Goal: Task Accomplishment & Management: Complete application form

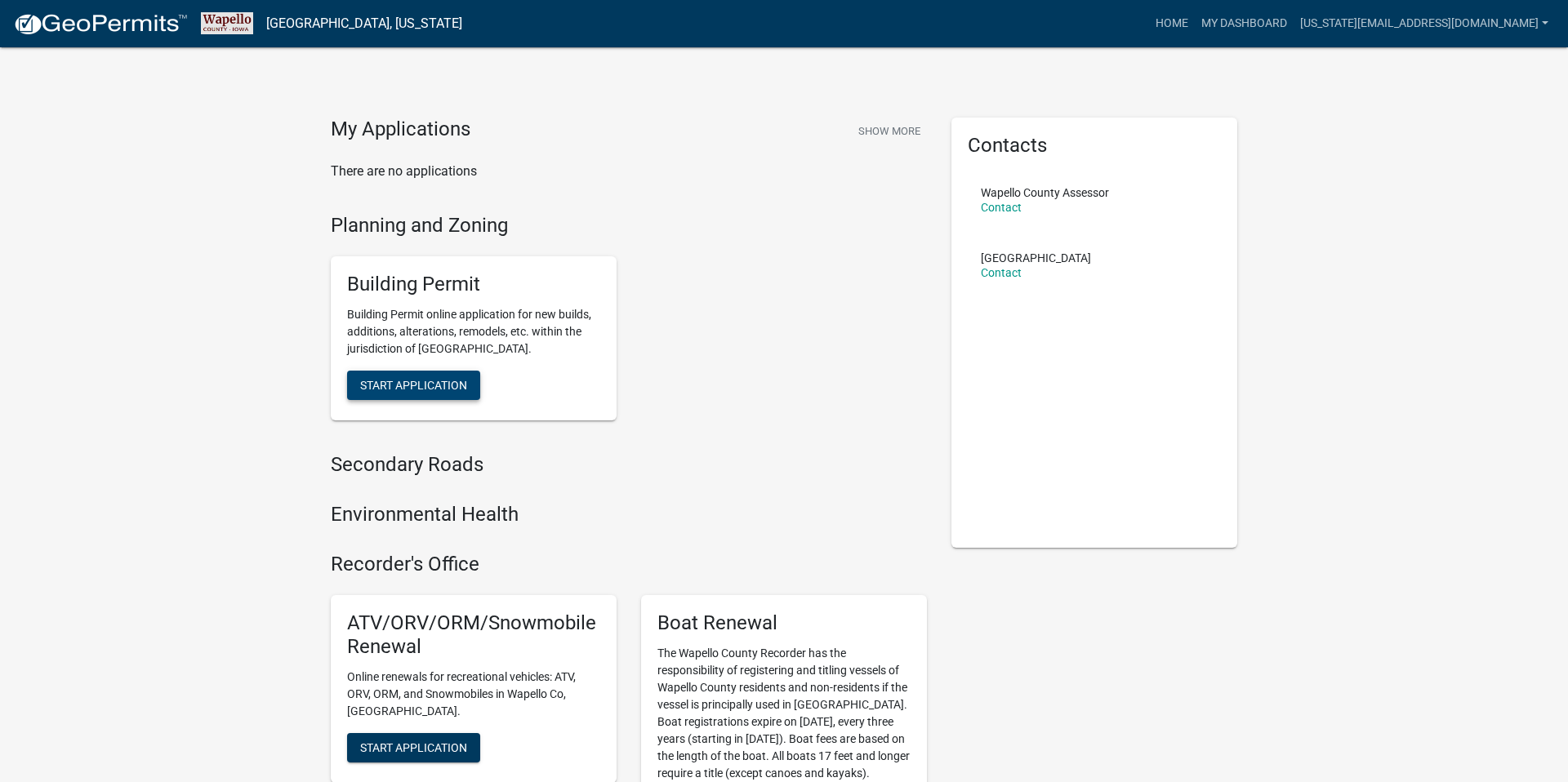
click at [413, 383] on span "Start Application" at bounding box center [414, 385] width 107 height 13
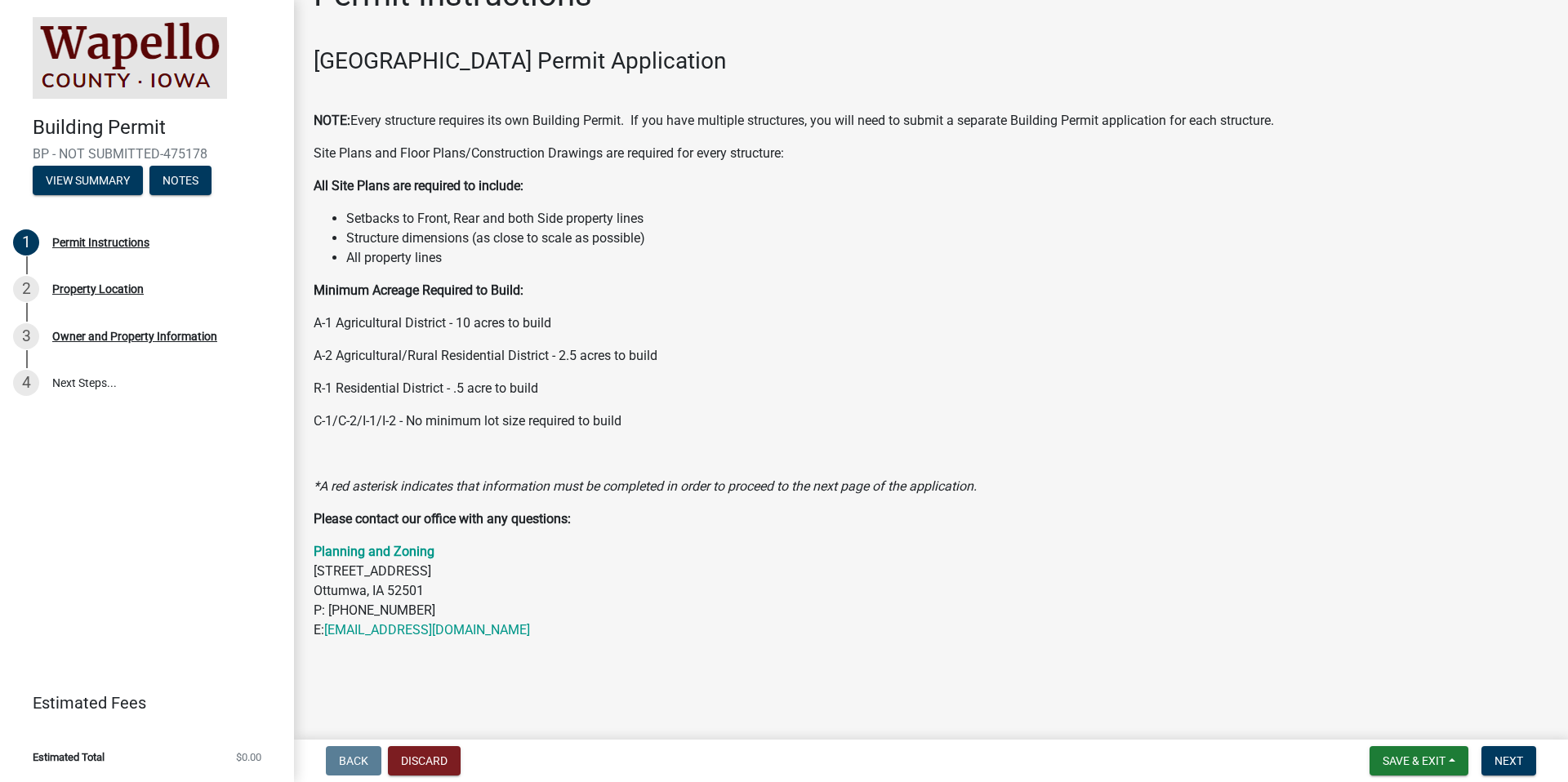
scroll to position [60, 0]
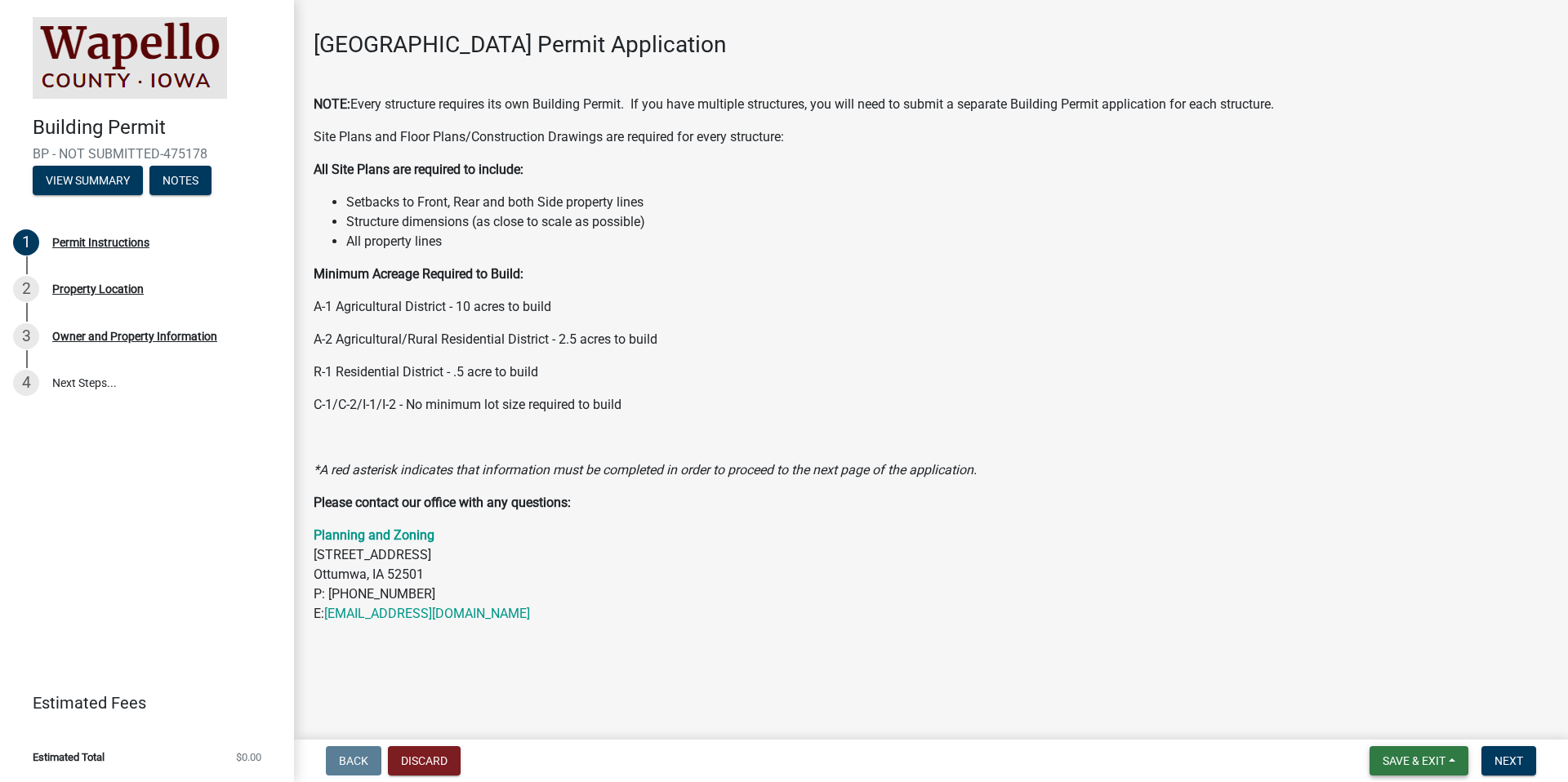
click at [1399, 752] on button "Save & Exit" at bounding box center [1419, 761] width 99 height 29
drag, startPoint x: 921, startPoint y: 585, endPoint x: 918, endPoint y: 593, distance: 8.5
click at [920, 587] on p "Planning and Zoning [STREET_ADDRESS] P: [PHONE_NUMBER] E: [EMAIL_ADDRESS][DOMAI…" at bounding box center [931, 574] width 1235 height 98
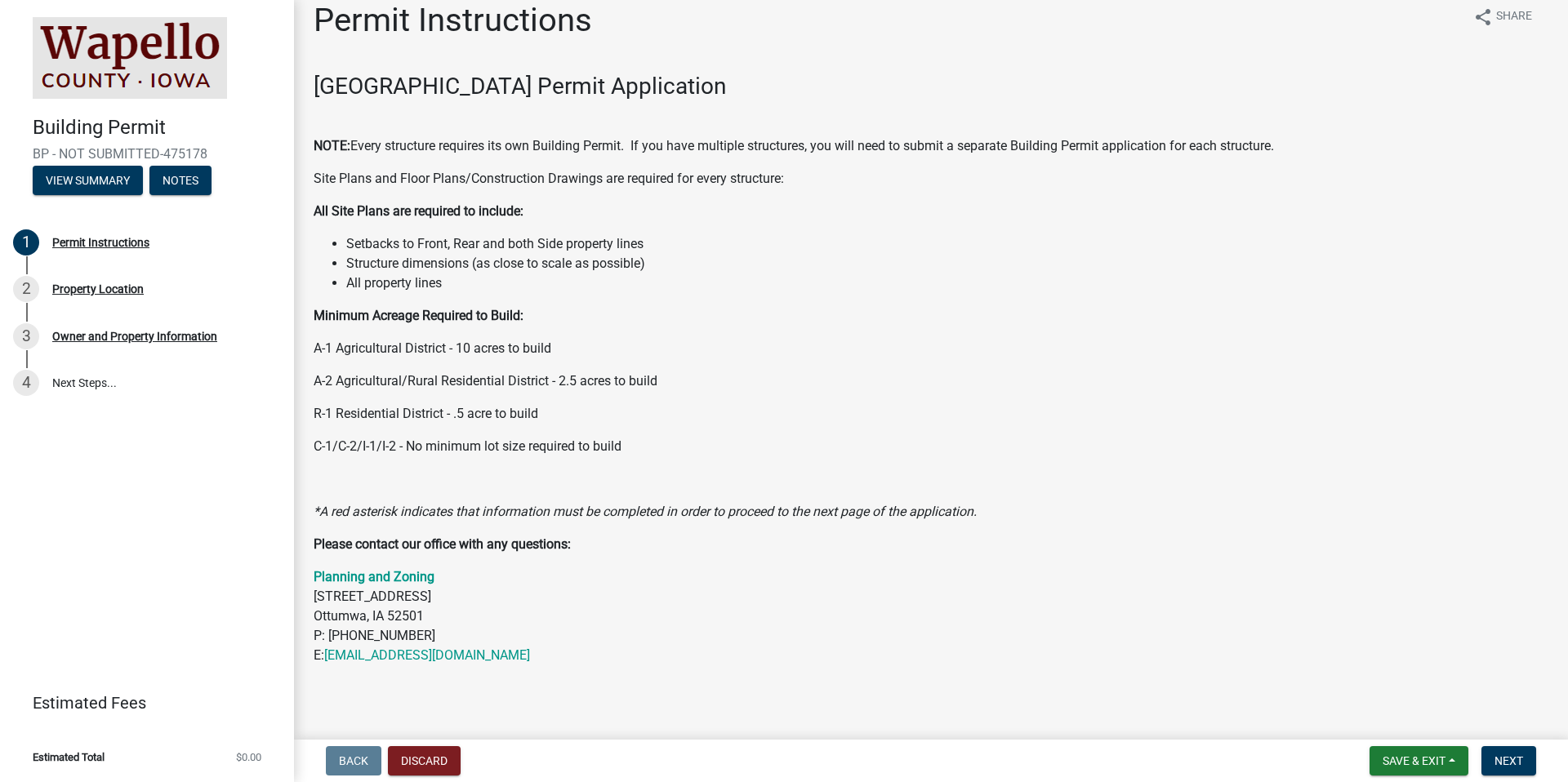
scroll to position [4, 0]
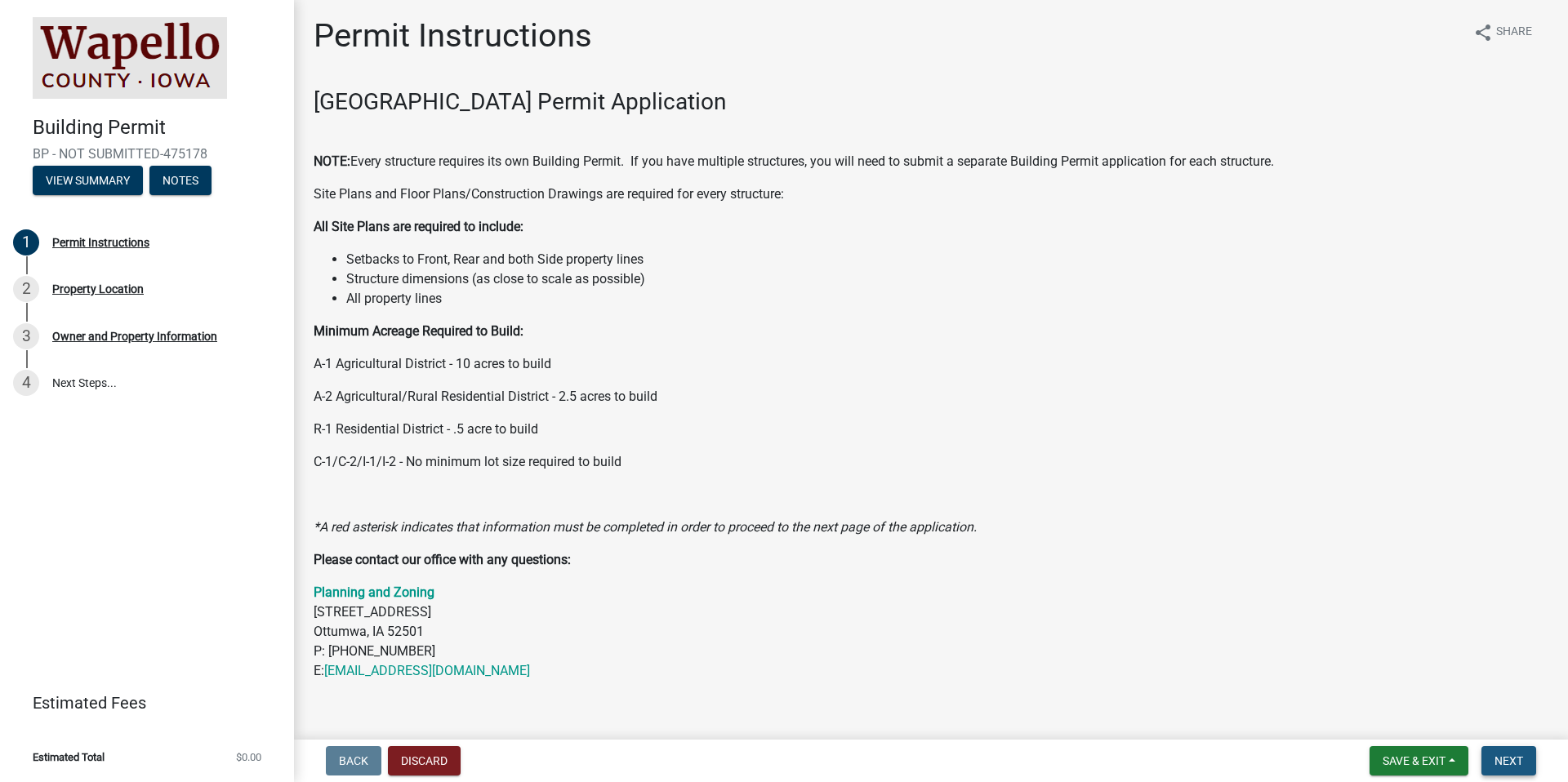
click at [1483, 750] on button "Next" at bounding box center [1509, 761] width 55 height 29
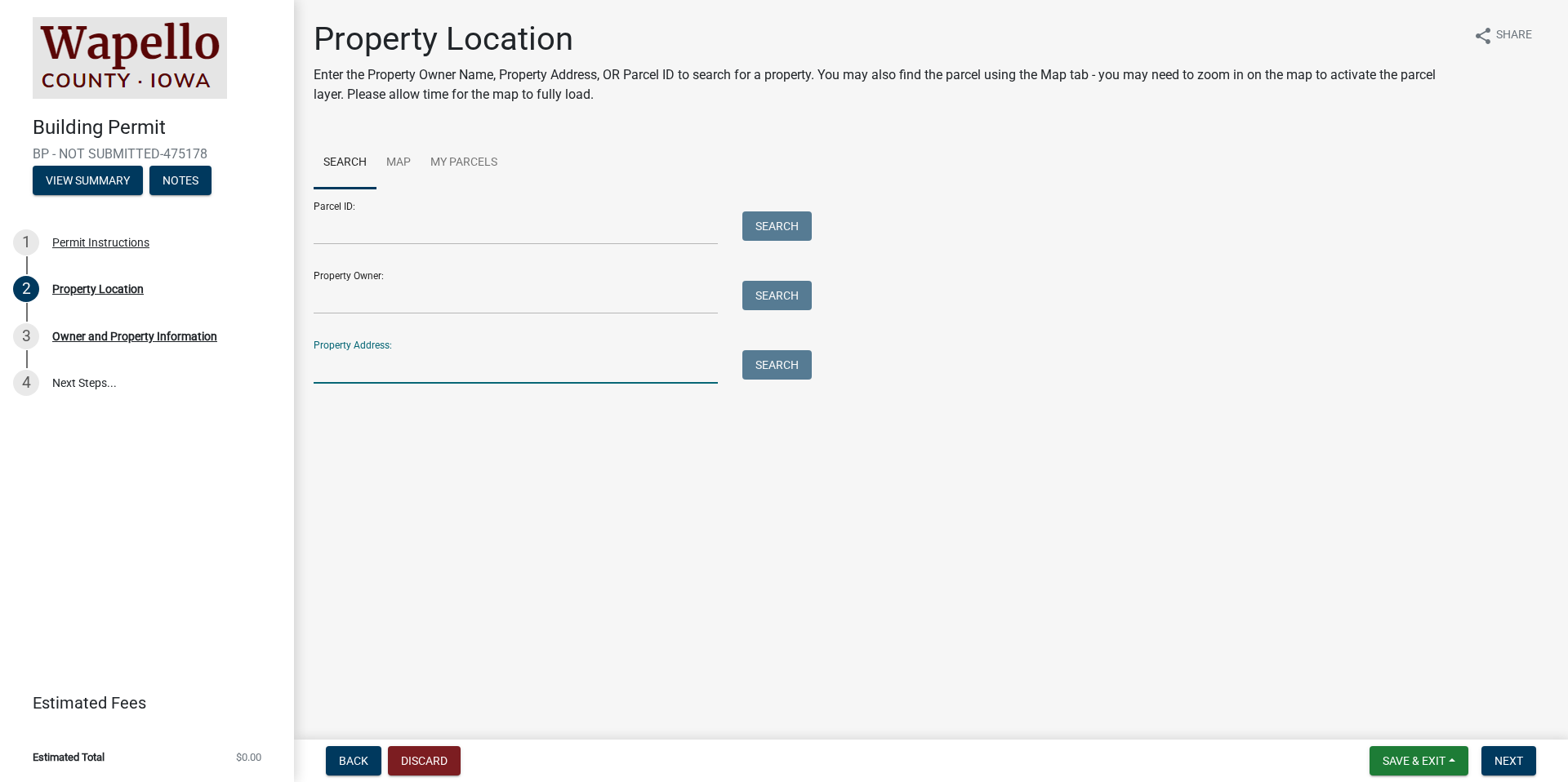
click at [379, 375] on input "Property Address:" at bounding box center [515, 367] width 404 height 34
paste input "[STREET_ADDRESS]"
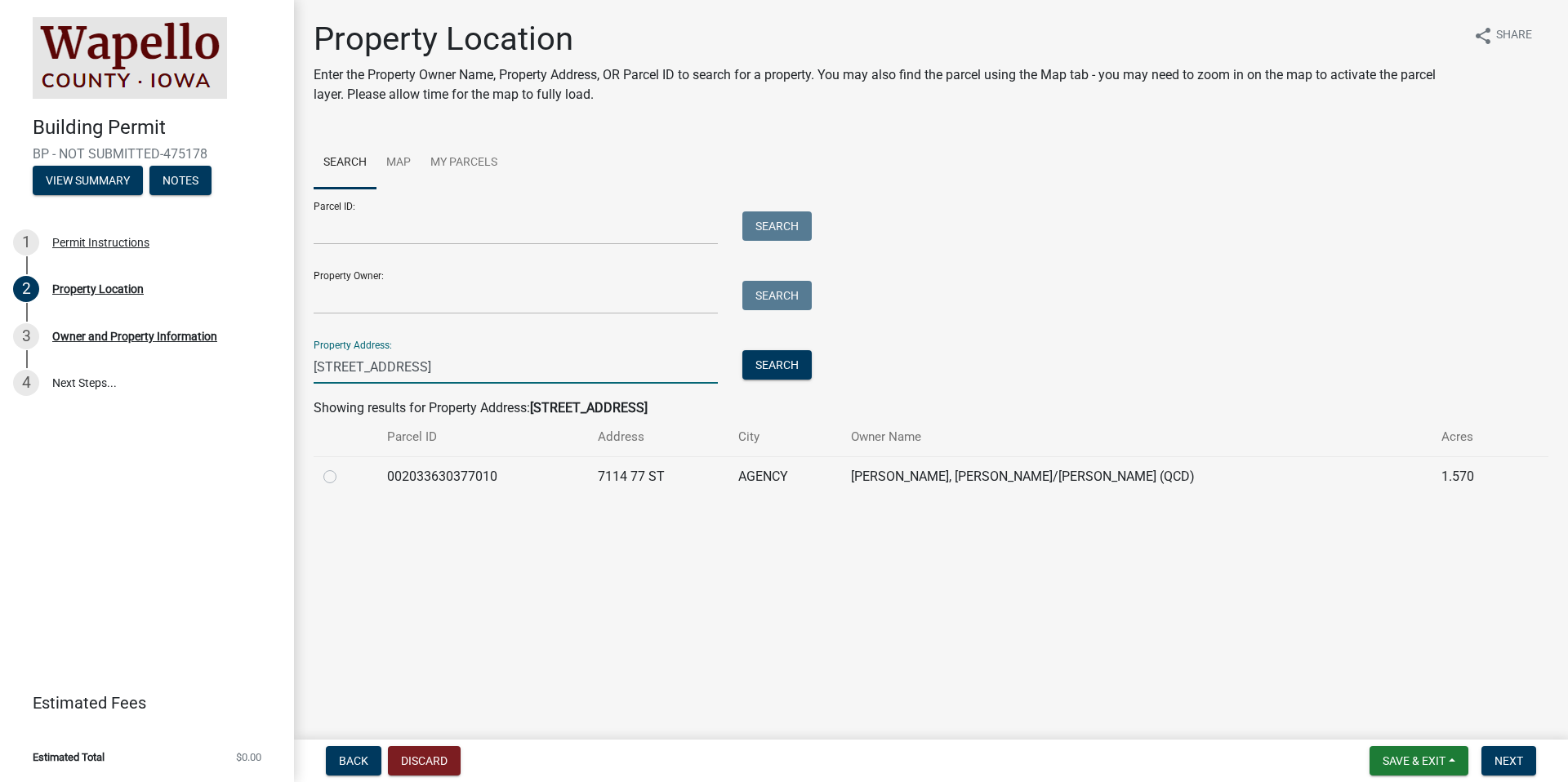
type input "[STREET_ADDRESS]"
click at [409, 482] on td "002033630377010" at bounding box center [482, 476] width 210 height 40
click at [349, 478] on div at bounding box center [345, 477] width 44 height 20
click at [303, 478] on div "Property Location Enter the Property Owner Name, Property Address, OR Parcel ID…" at bounding box center [931, 265] width 1260 height 492
click at [321, 477] on td at bounding box center [345, 476] width 64 height 40
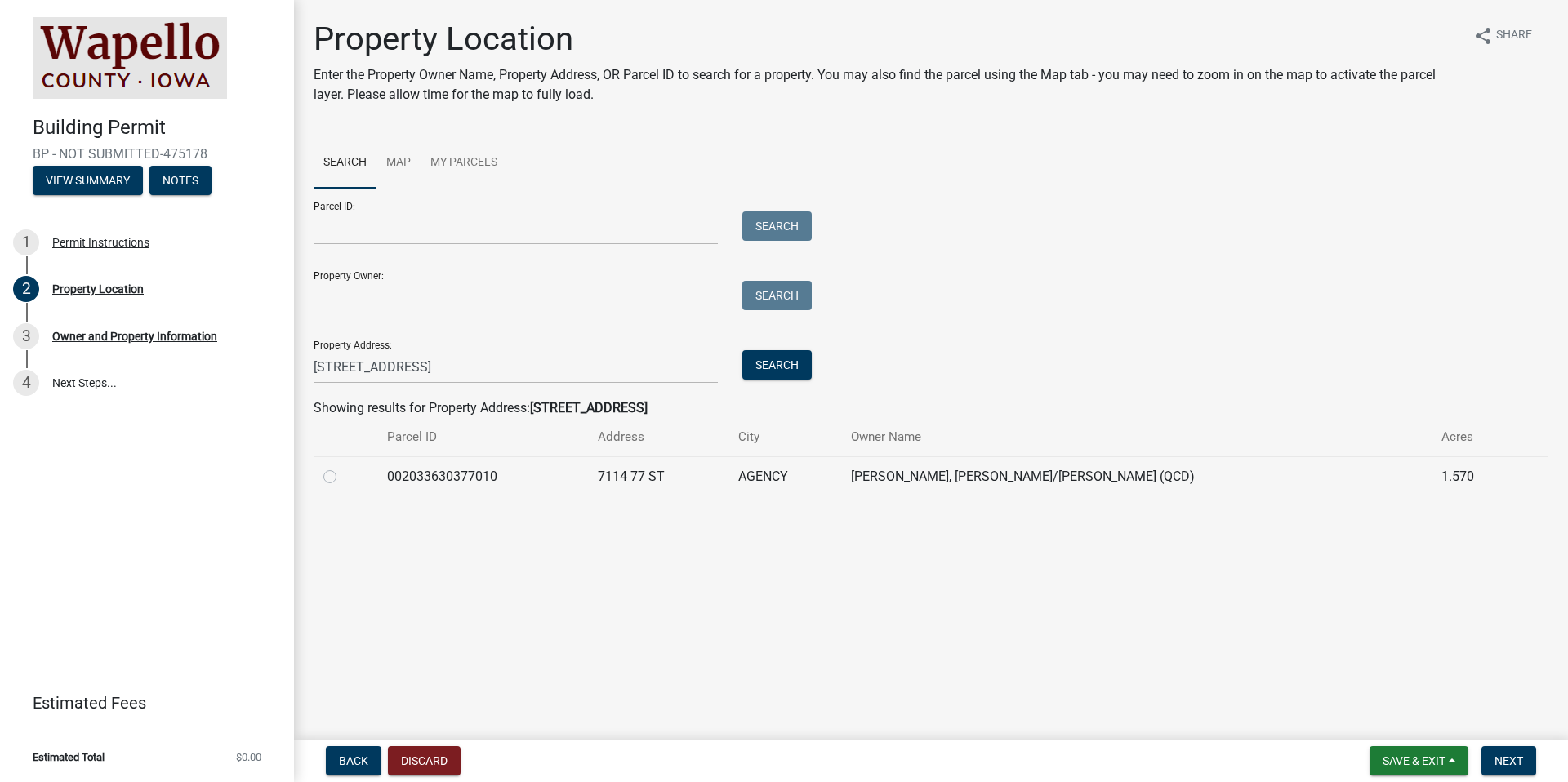
click at [343, 467] on label at bounding box center [343, 467] width 0 height 0
click at [343, 477] on input "radio" at bounding box center [348, 472] width 11 height 11
radio input "true"
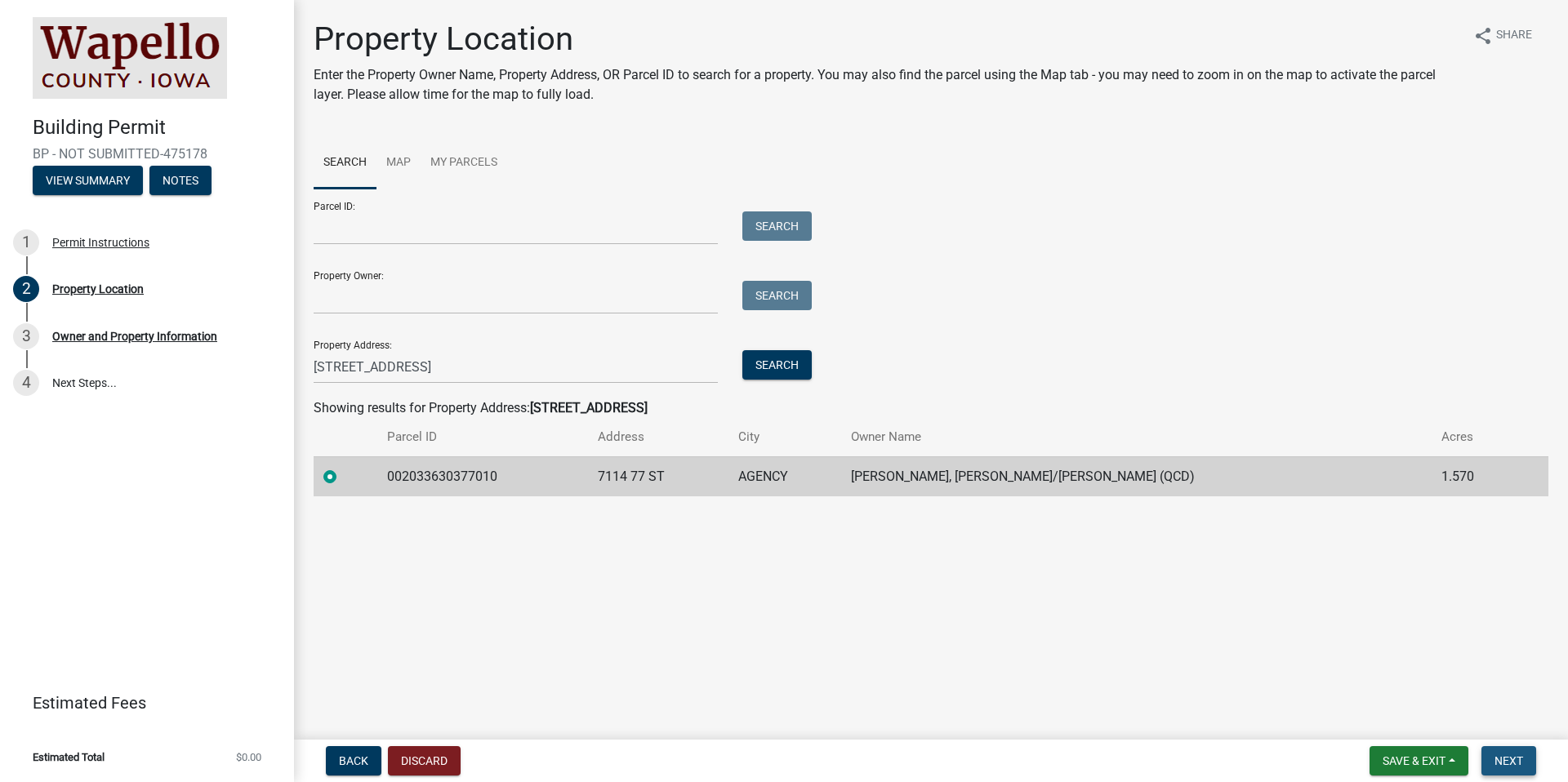
click at [1509, 756] on span "Next" at bounding box center [1509, 761] width 28 height 13
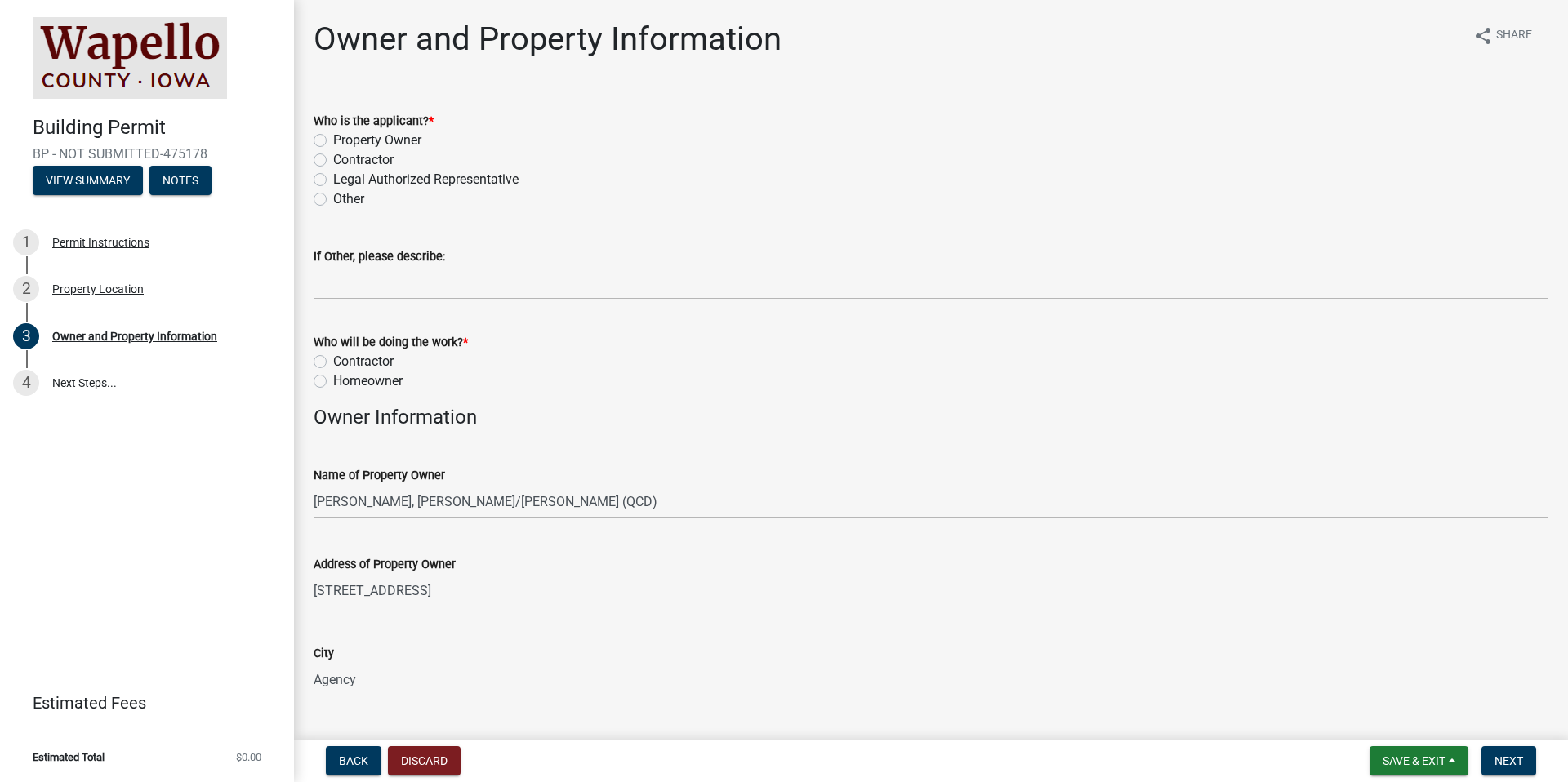
click at [329, 142] on div "Property Owner" at bounding box center [931, 140] width 1235 height 20
click at [333, 161] on label "Contractor" at bounding box center [363, 160] width 60 height 20
click at [333, 161] on input "Contractor" at bounding box center [338, 155] width 11 height 11
radio input "true"
click at [365, 359] on label "Contractor" at bounding box center [363, 362] width 60 height 20
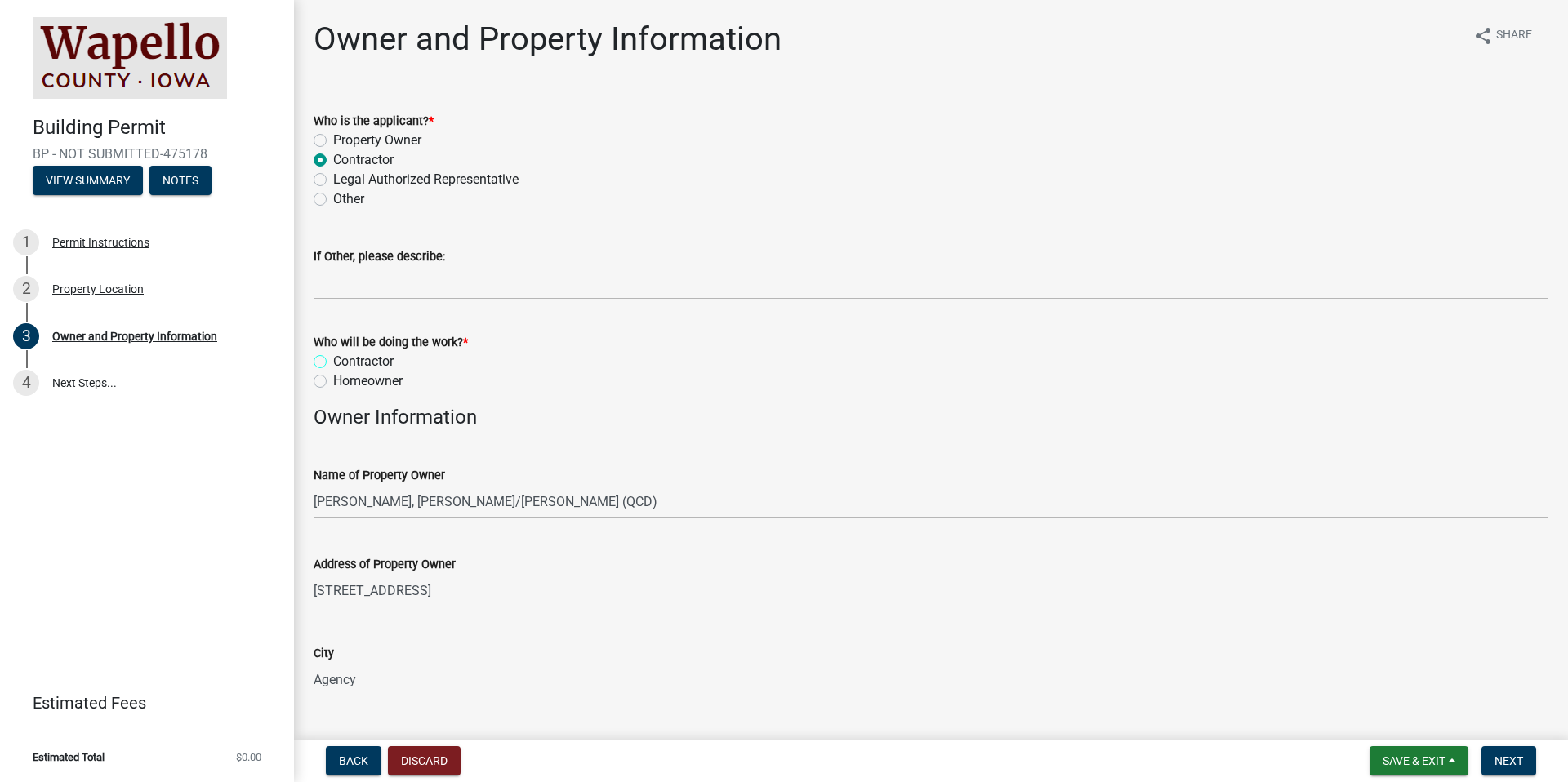
click at [344, 359] on input "Contractor" at bounding box center [338, 358] width 11 height 11
radio input "true"
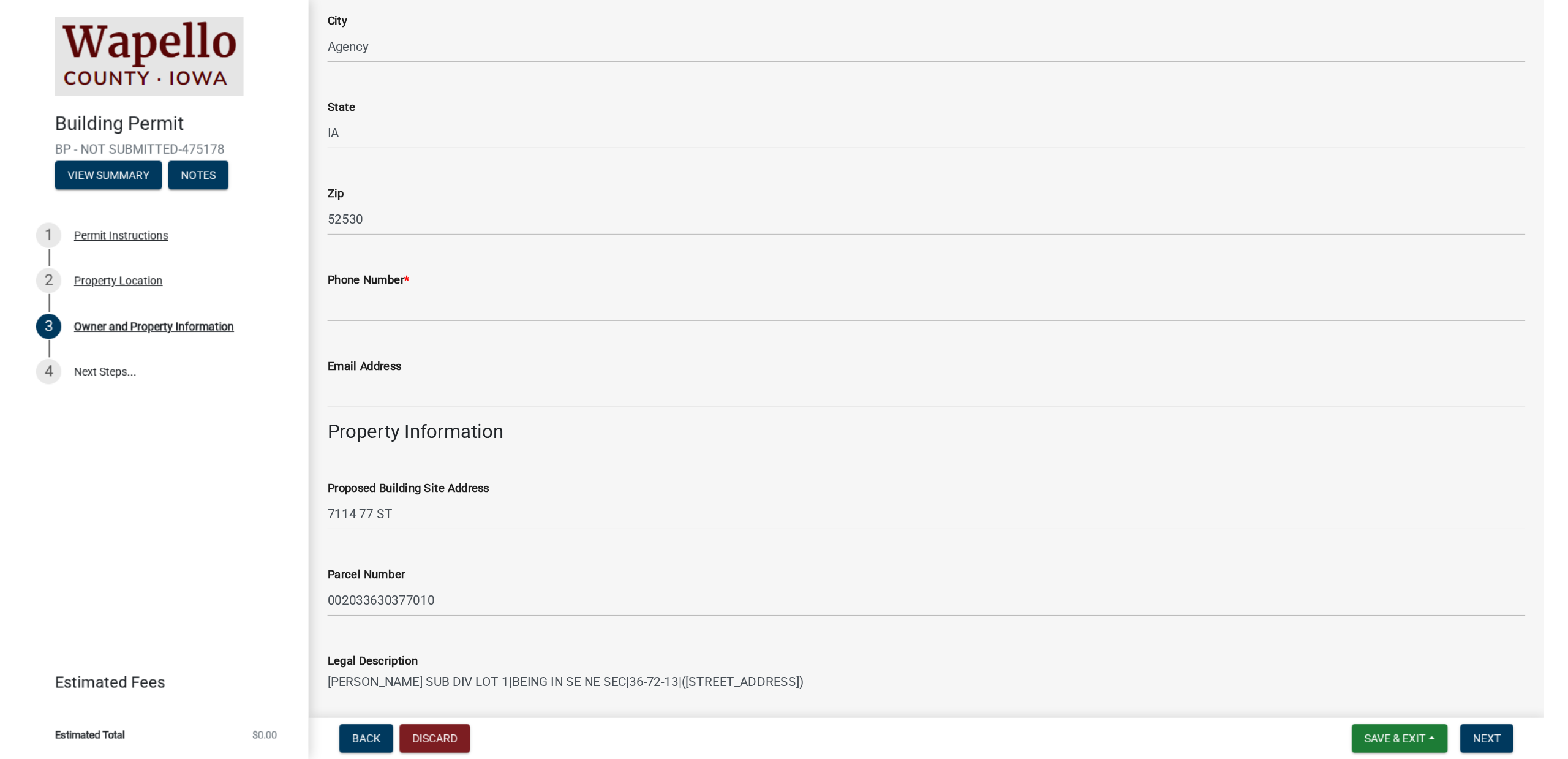
scroll to position [475, 0]
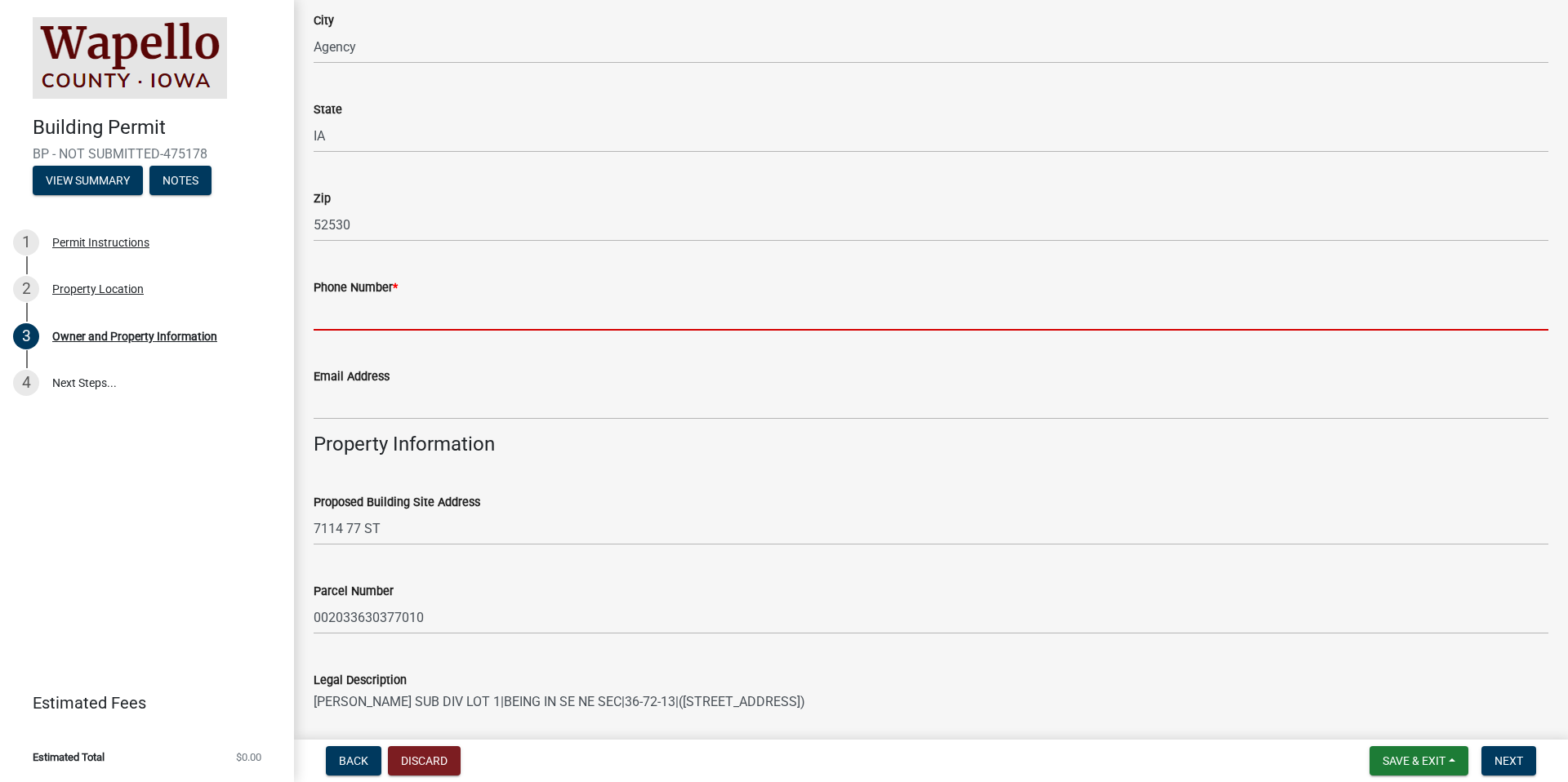
click at [446, 310] on input "Phone Number *" at bounding box center [931, 314] width 1235 height 34
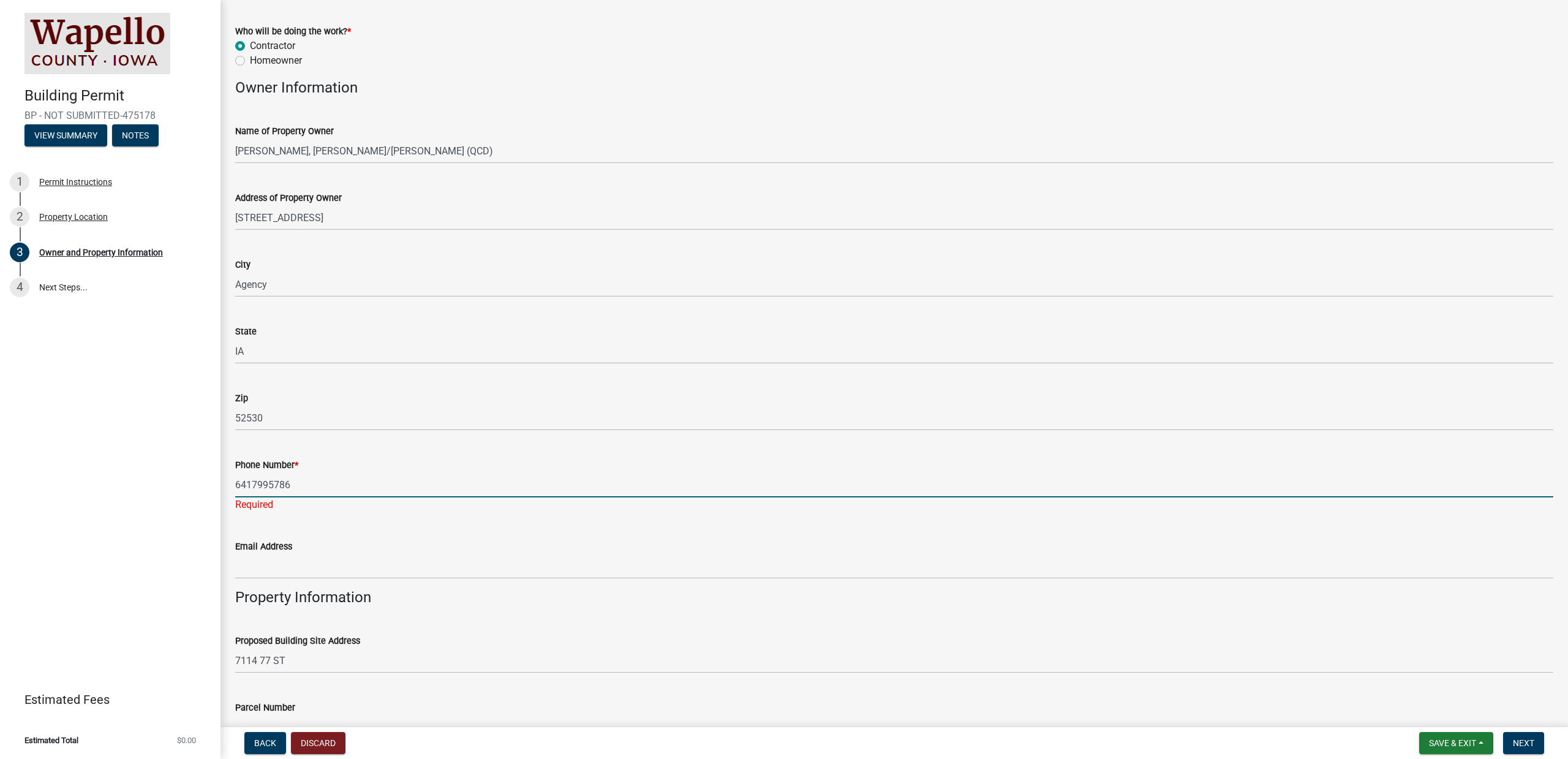
scroll to position [232, 0]
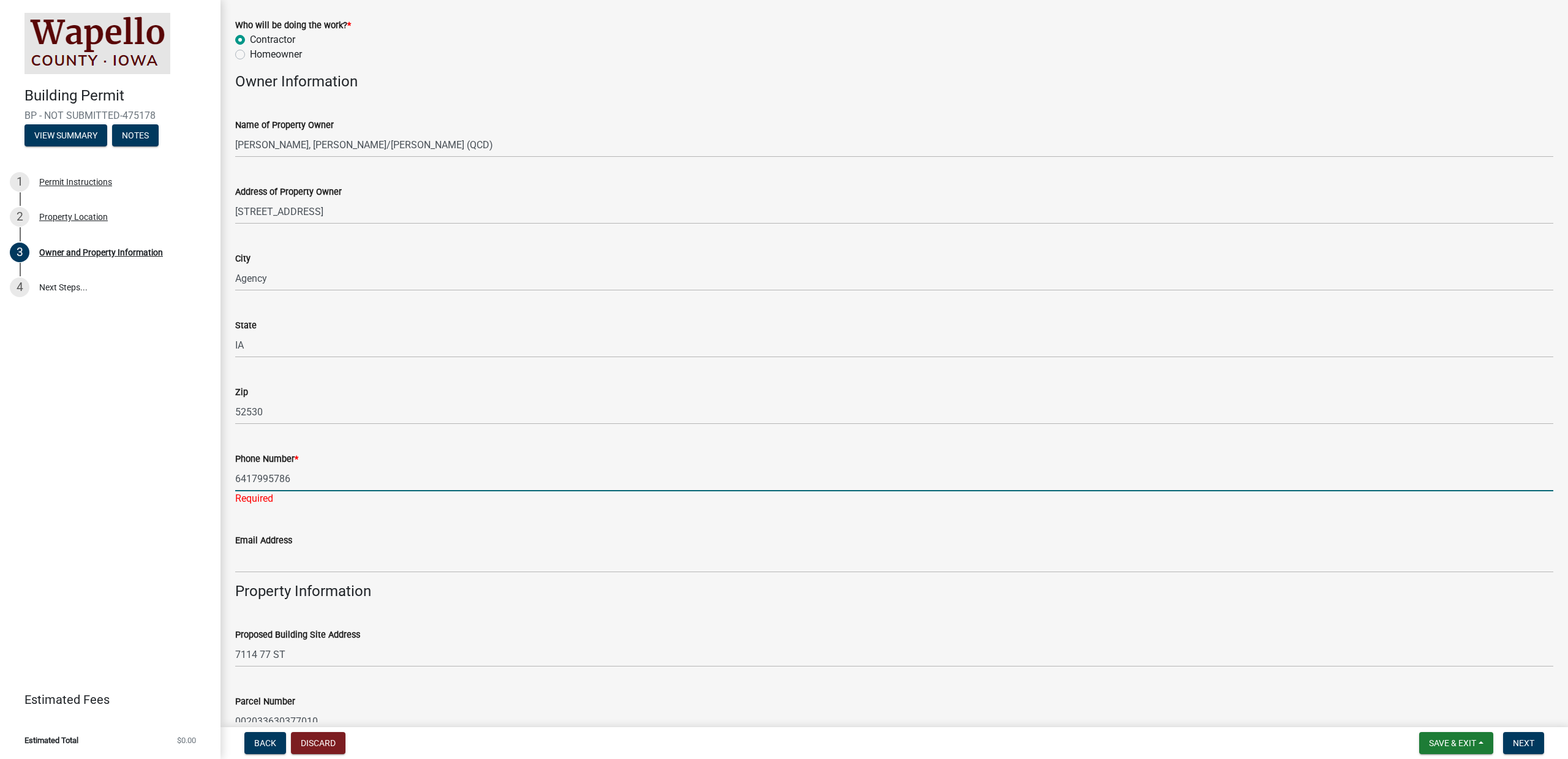
type input "6417995786"
drag, startPoint x: 359, startPoint y: 591, endPoint x: 360, endPoint y: 579, distance: 12.0
click at [359, 586] on wm-data-entity-input "Property Information" at bounding box center [894, 596] width 1318 height 27
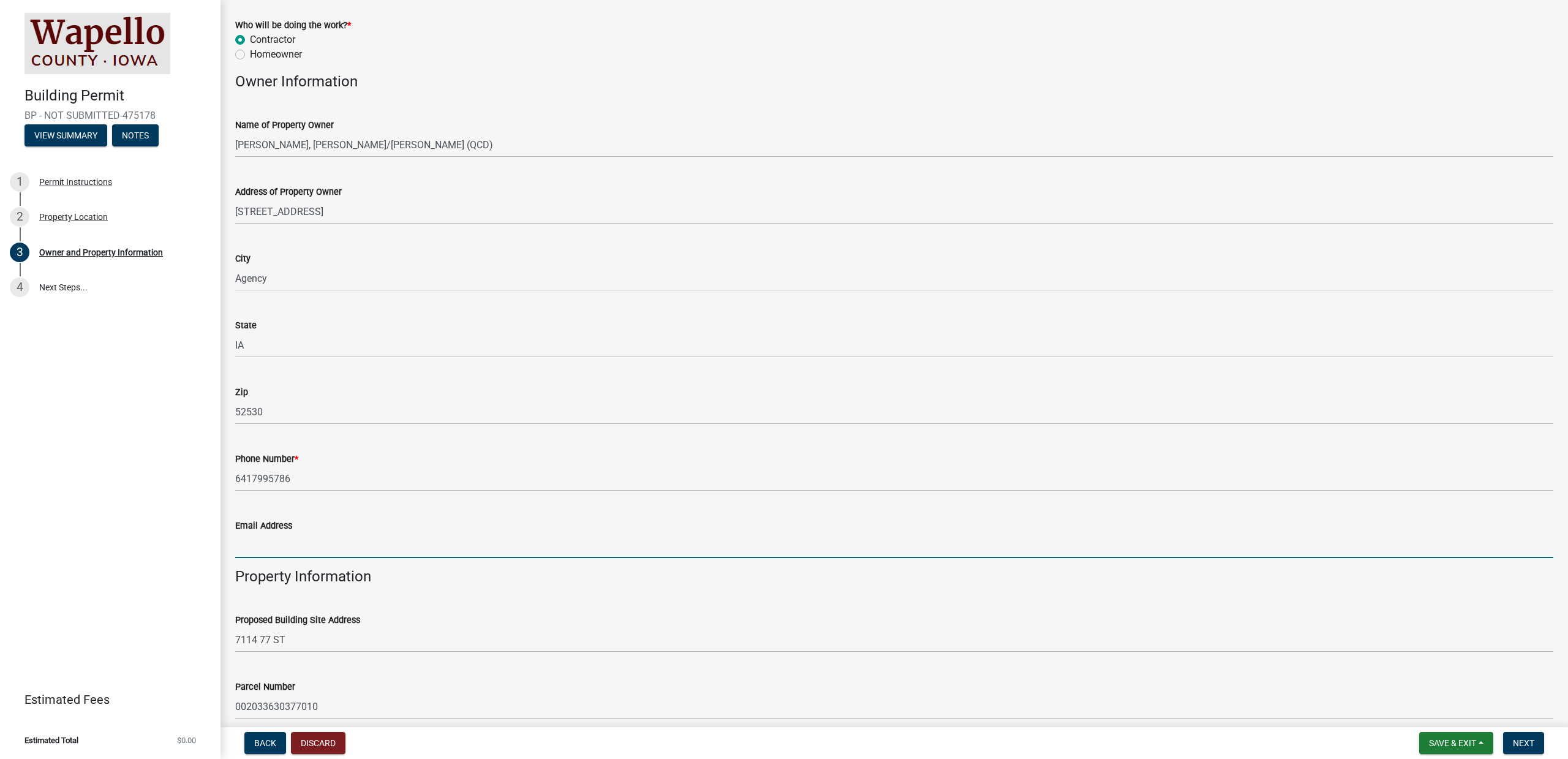
click at [366, 551] on input "Email Address" at bounding box center [894, 545] width 1318 height 25
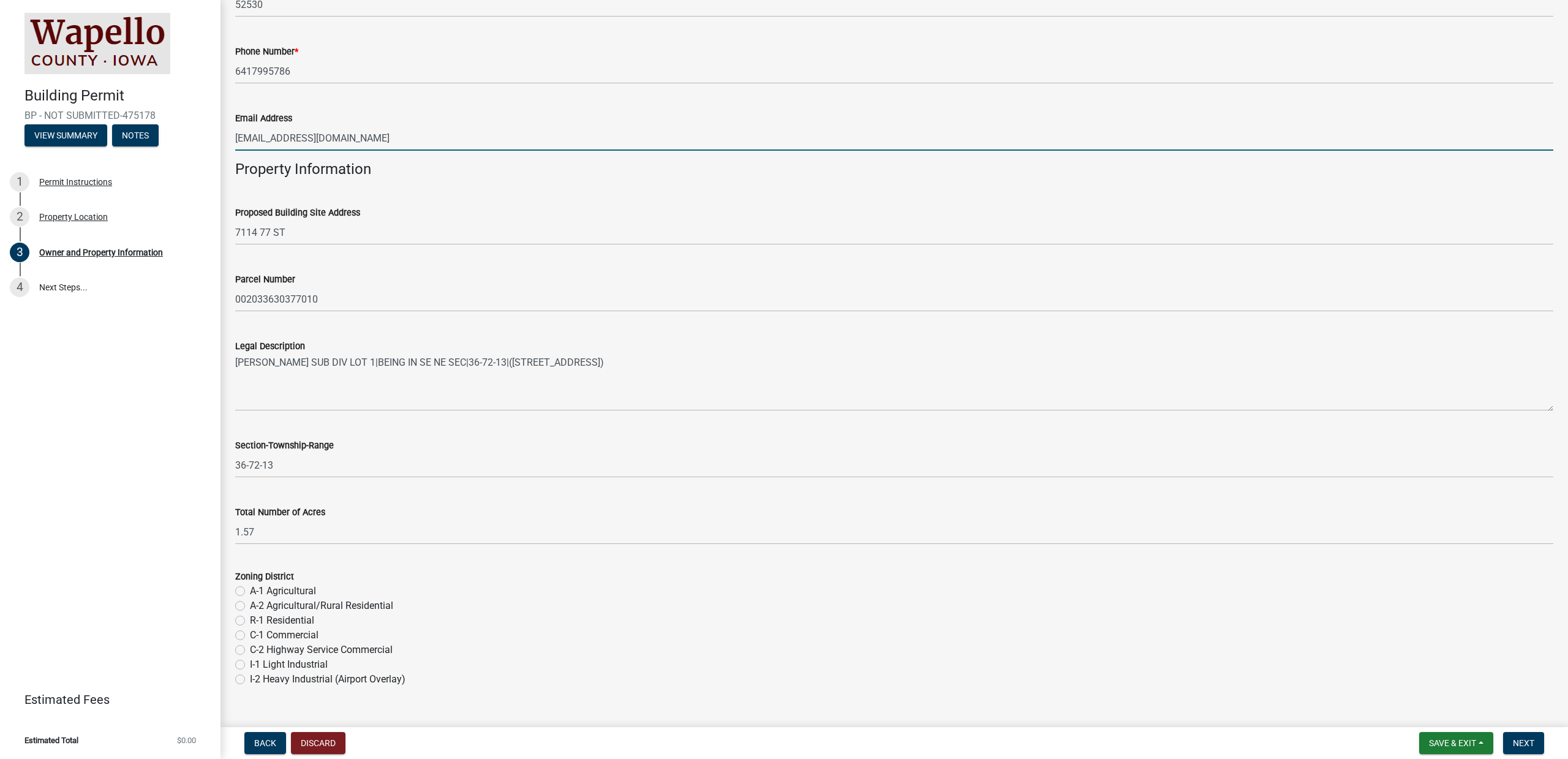
scroll to position [638, 0]
type input "[EMAIL_ADDRESS][DOMAIN_NAME]"
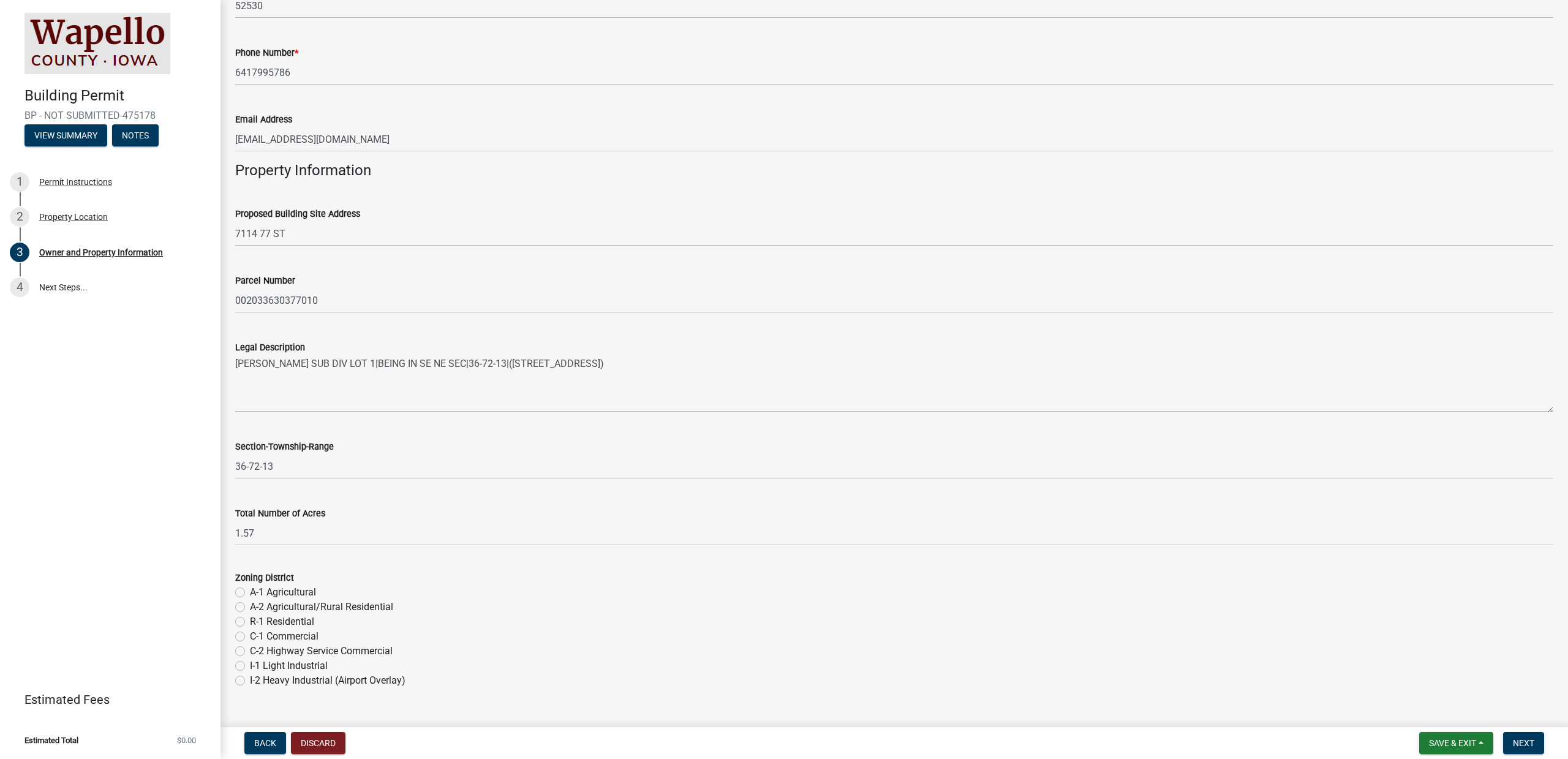
click at [272, 586] on label "R-1 Residential" at bounding box center [282, 622] width 65 height 15
click at [258, 586] on input "R-1 Residential" at bounding box center [254, 619] width 8 height 8
radio input "true"
click at [1176, 586] on span "Next" at bounding box center [1523, 743] width 21 height 10
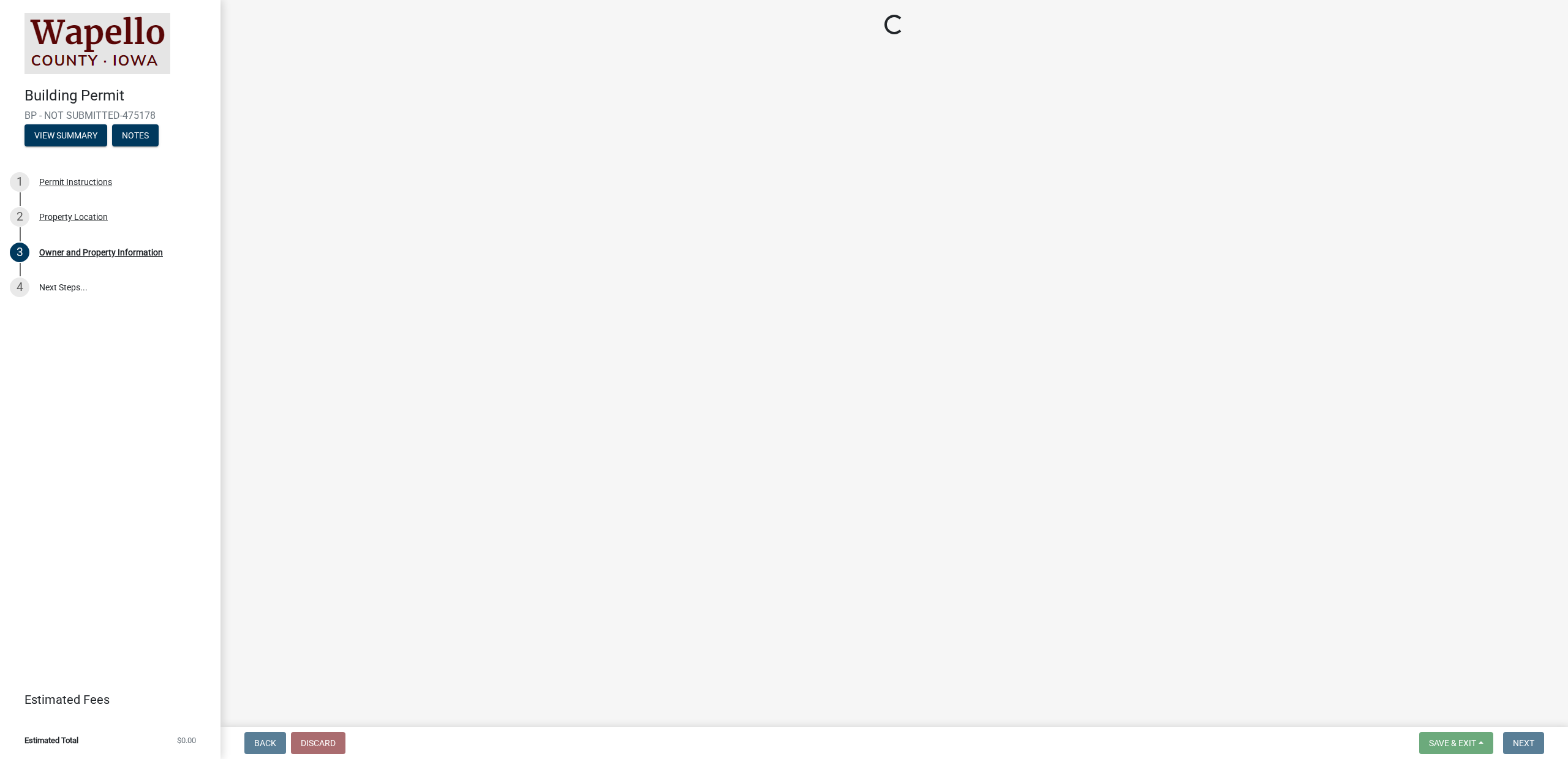
scroll to position [0, 0]
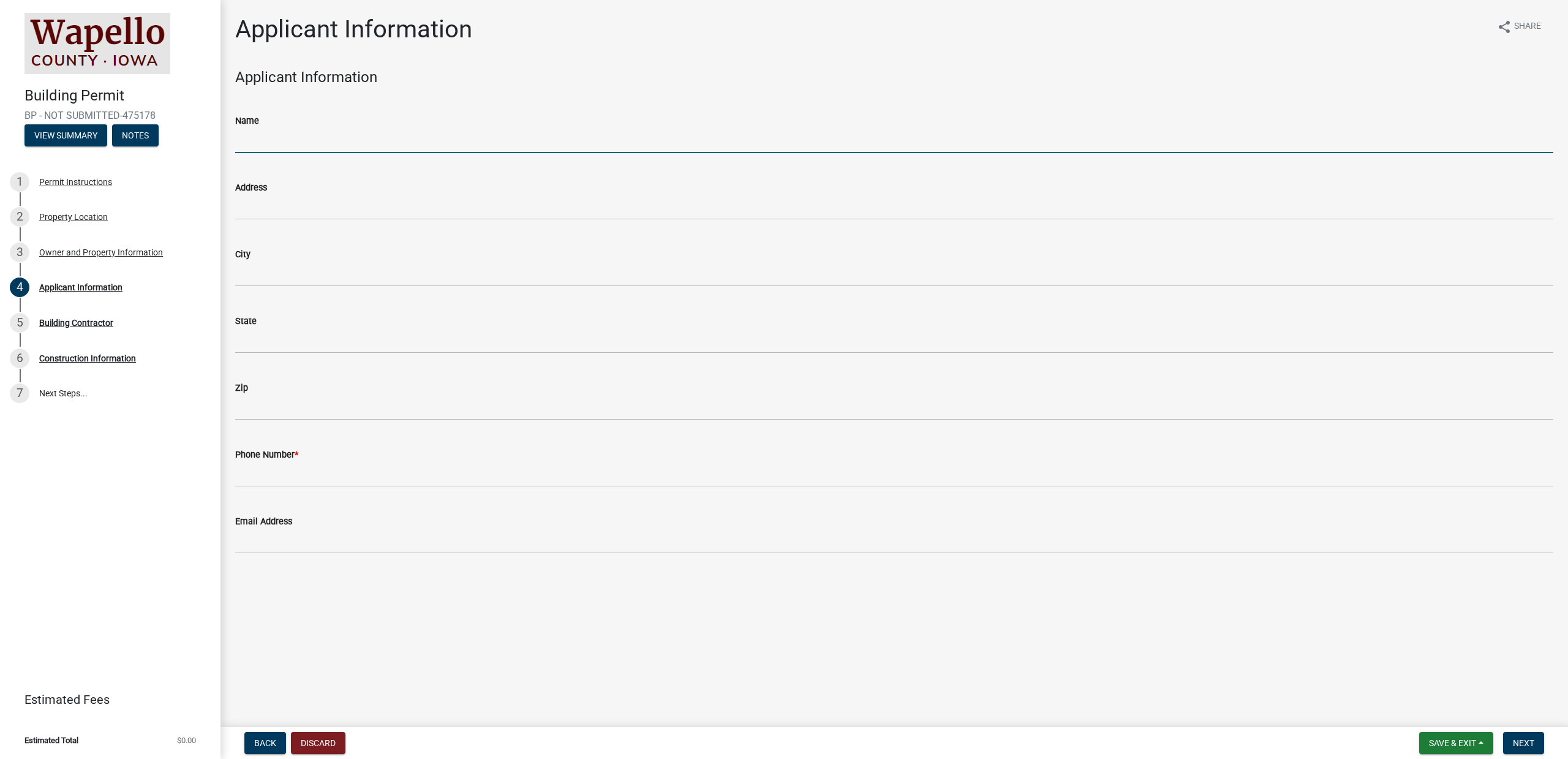
click at [318, 138] on input "Name" at bounding box center [894, 140] width 1318 height 25
type input "[PERSON_NAME]"
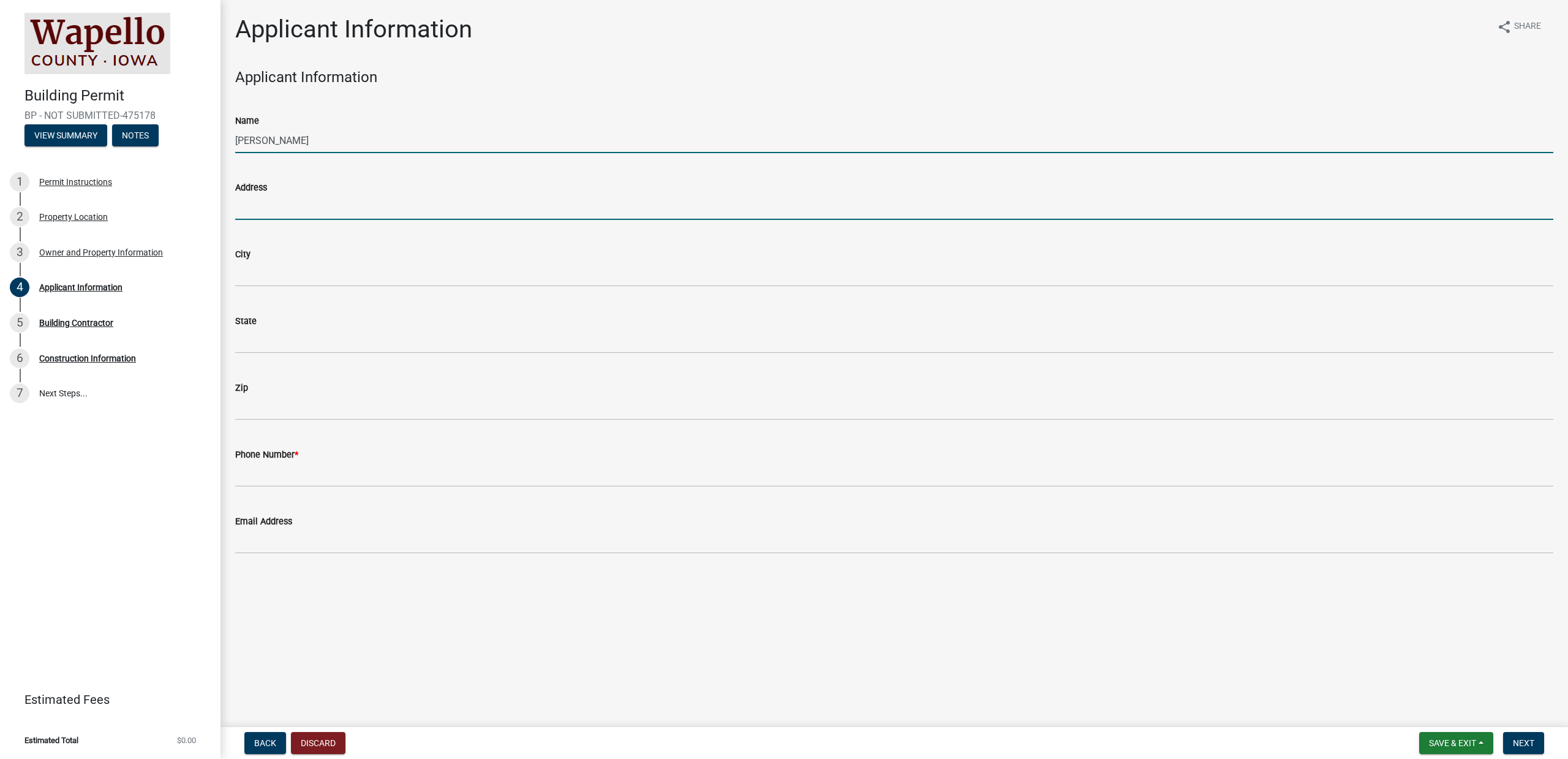
type input "[STREET_ADDRESS]"
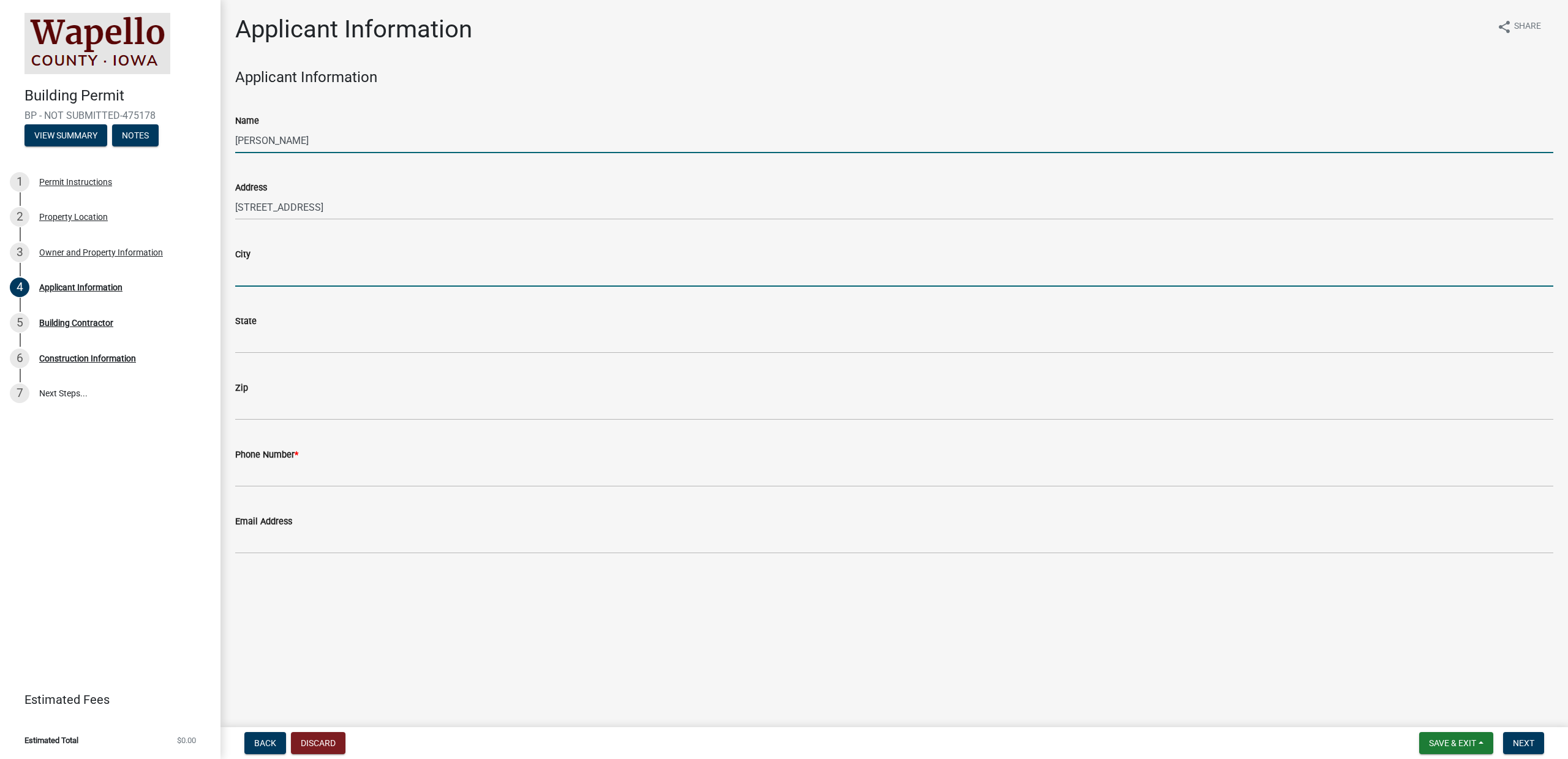
type input "Ankeny"
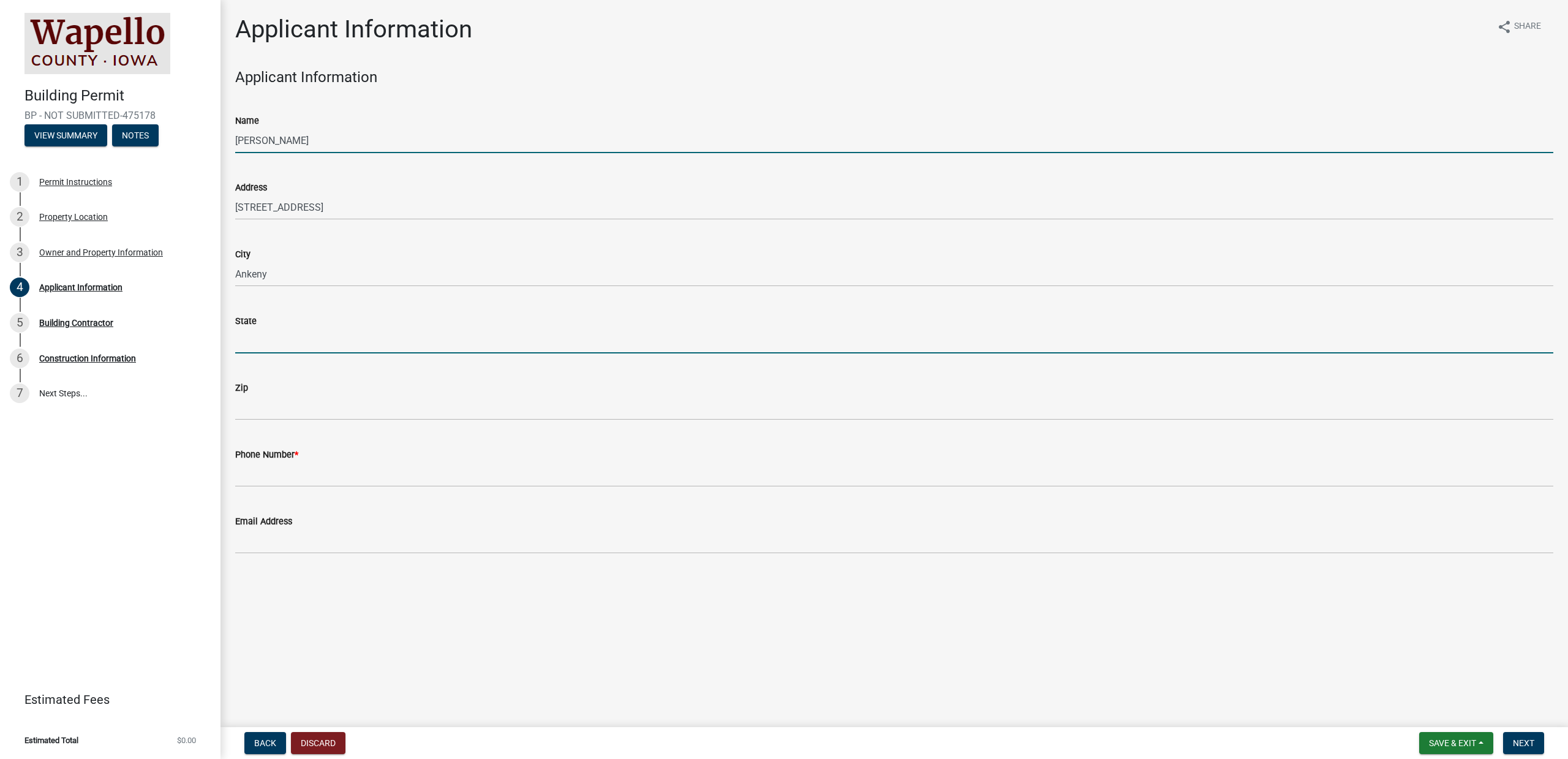
type input "IA"
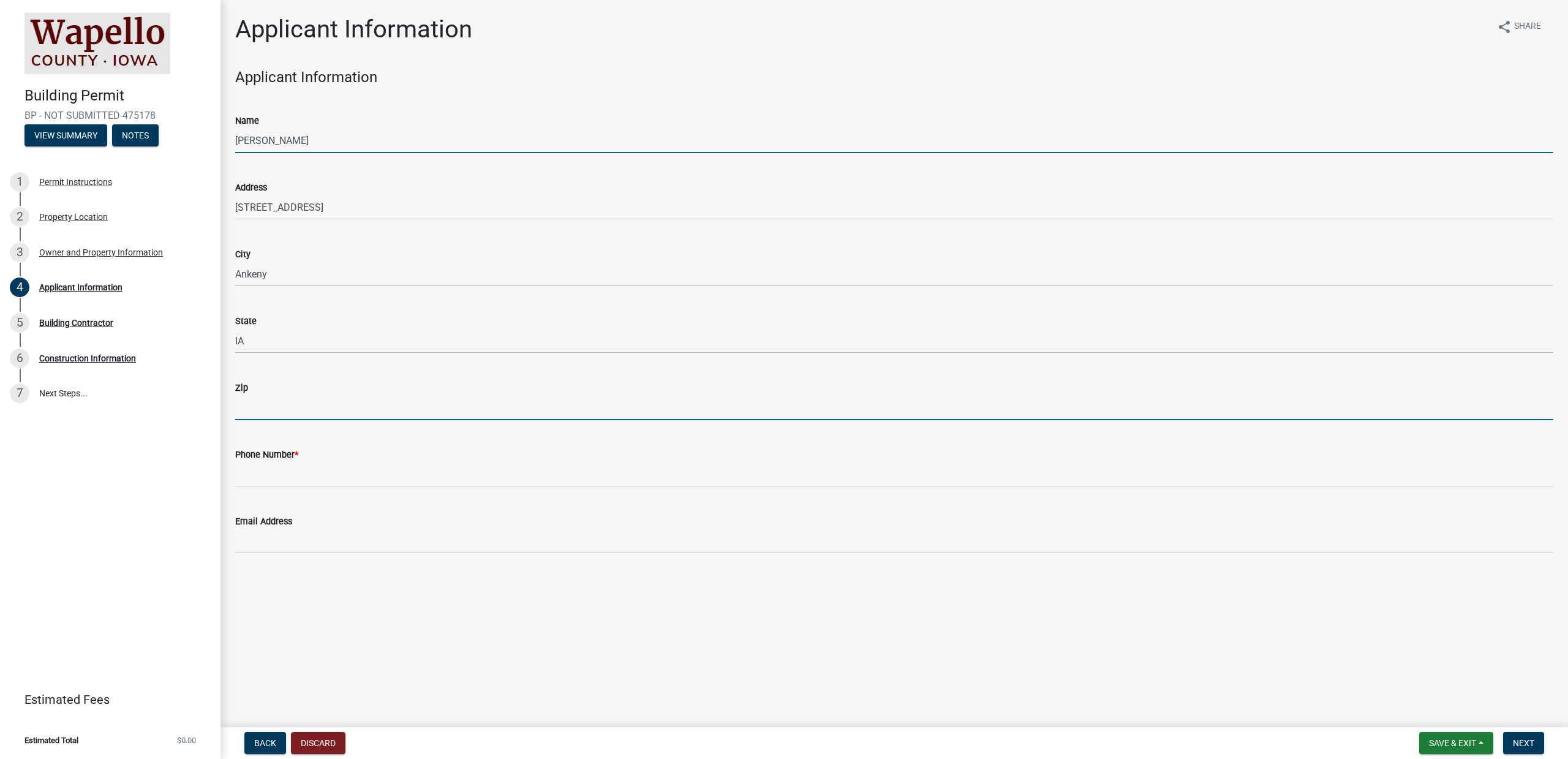
type input "50021"
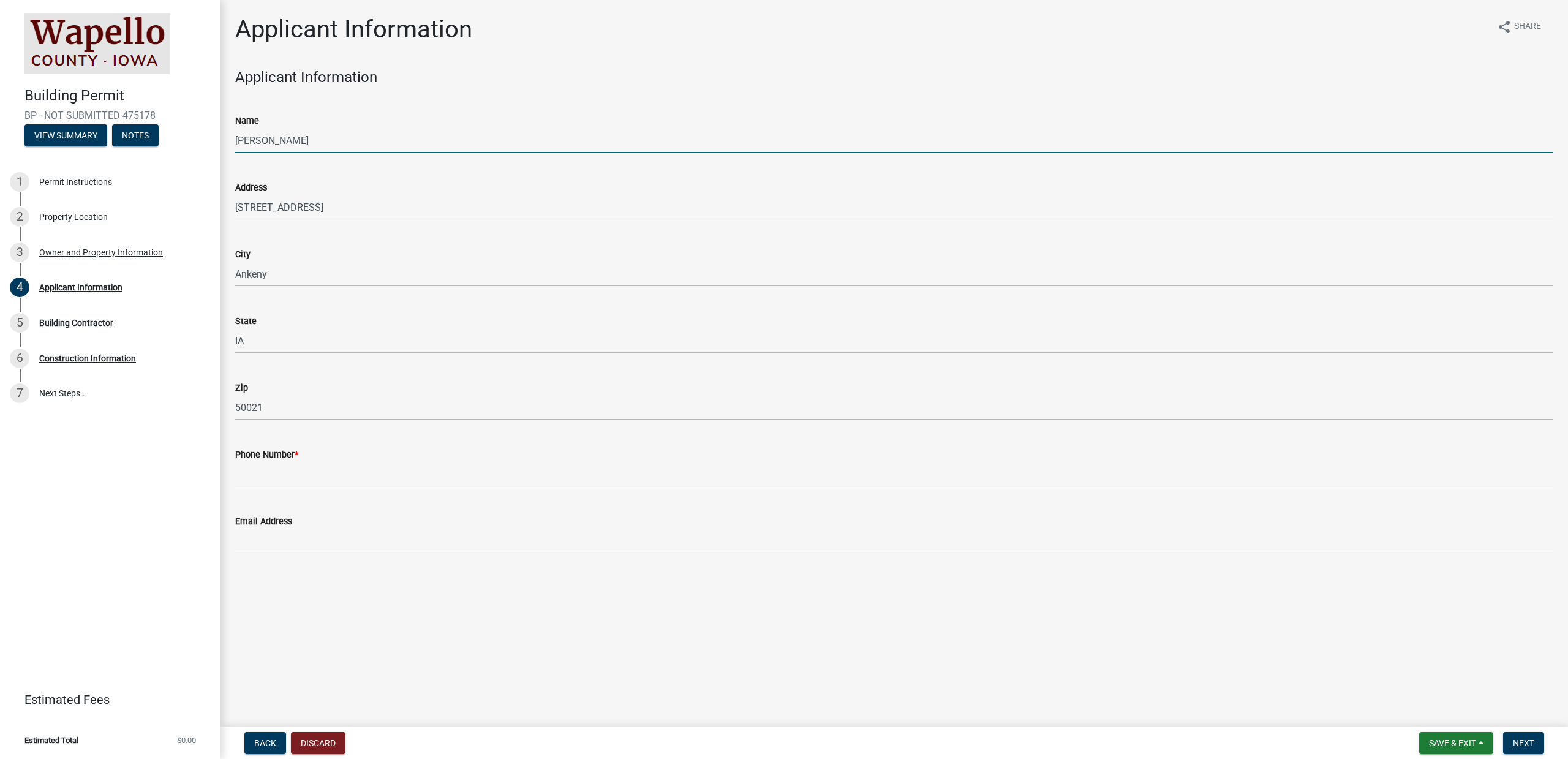
type input "[EMAIL_ADDRESS][DOMAIN_NAME]"
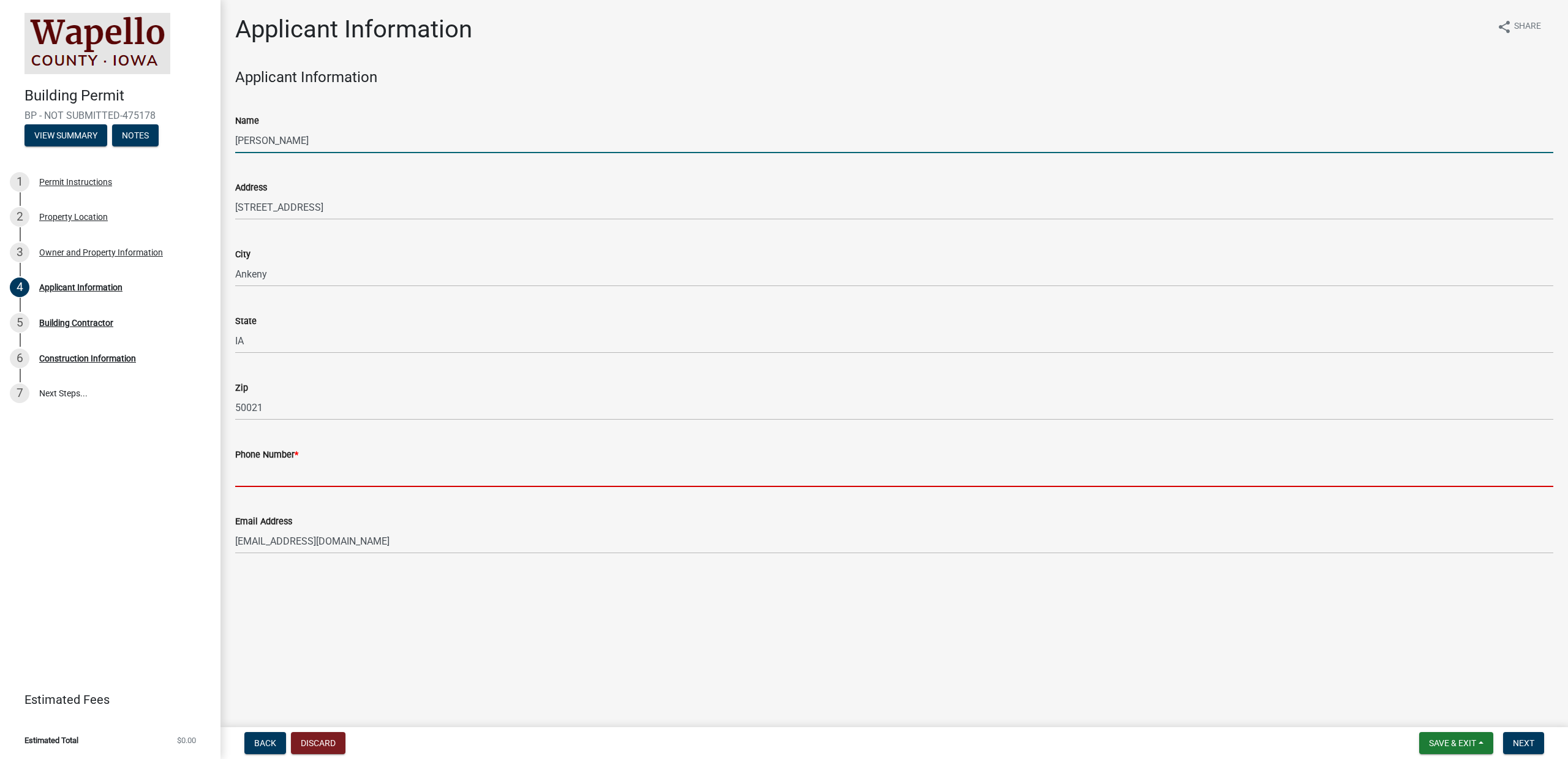
click at [411, 475] on input "Phone Number *" at bounding box center [894, 475] width 1318 height 25
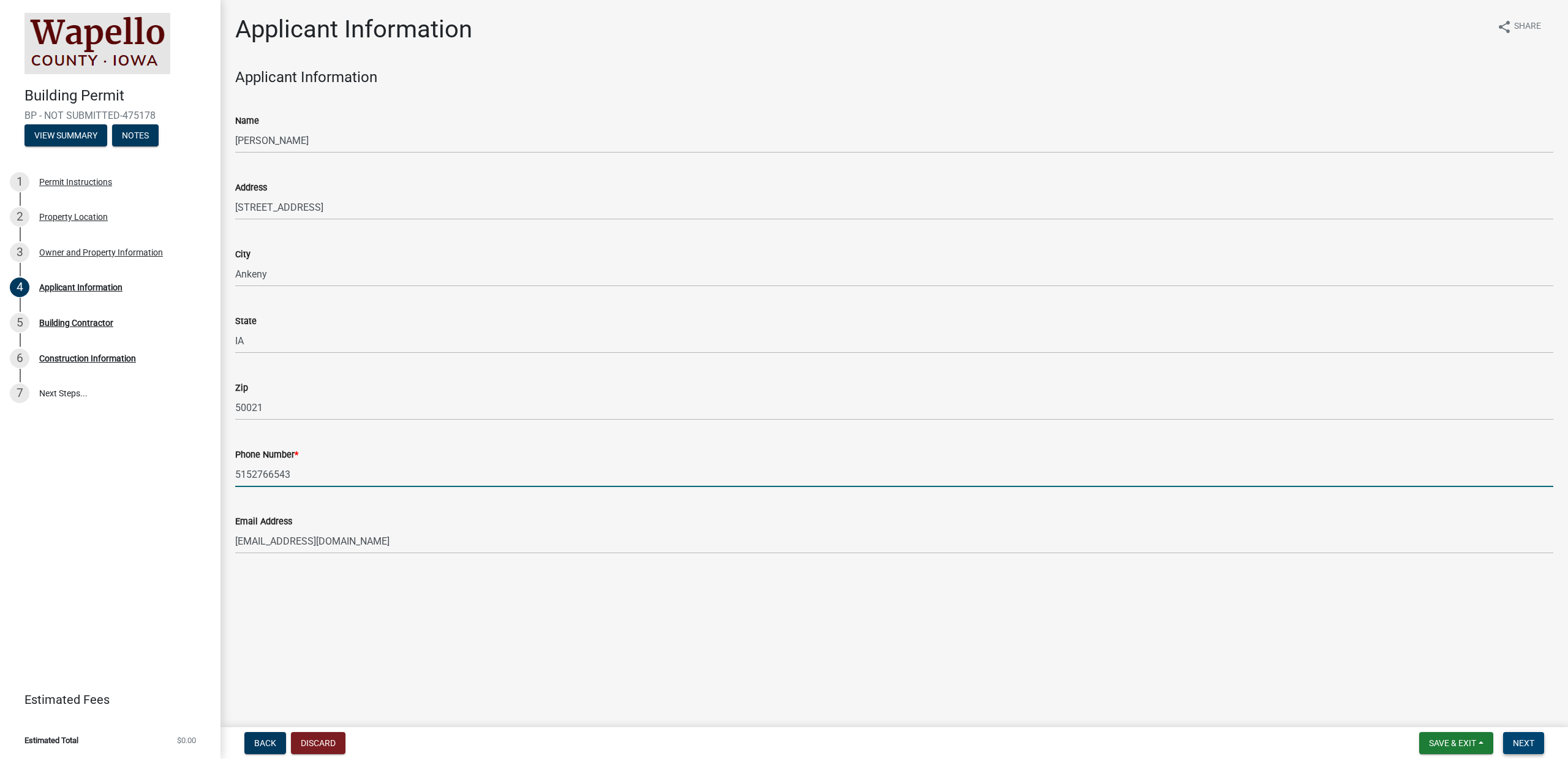
type input "5152766543"
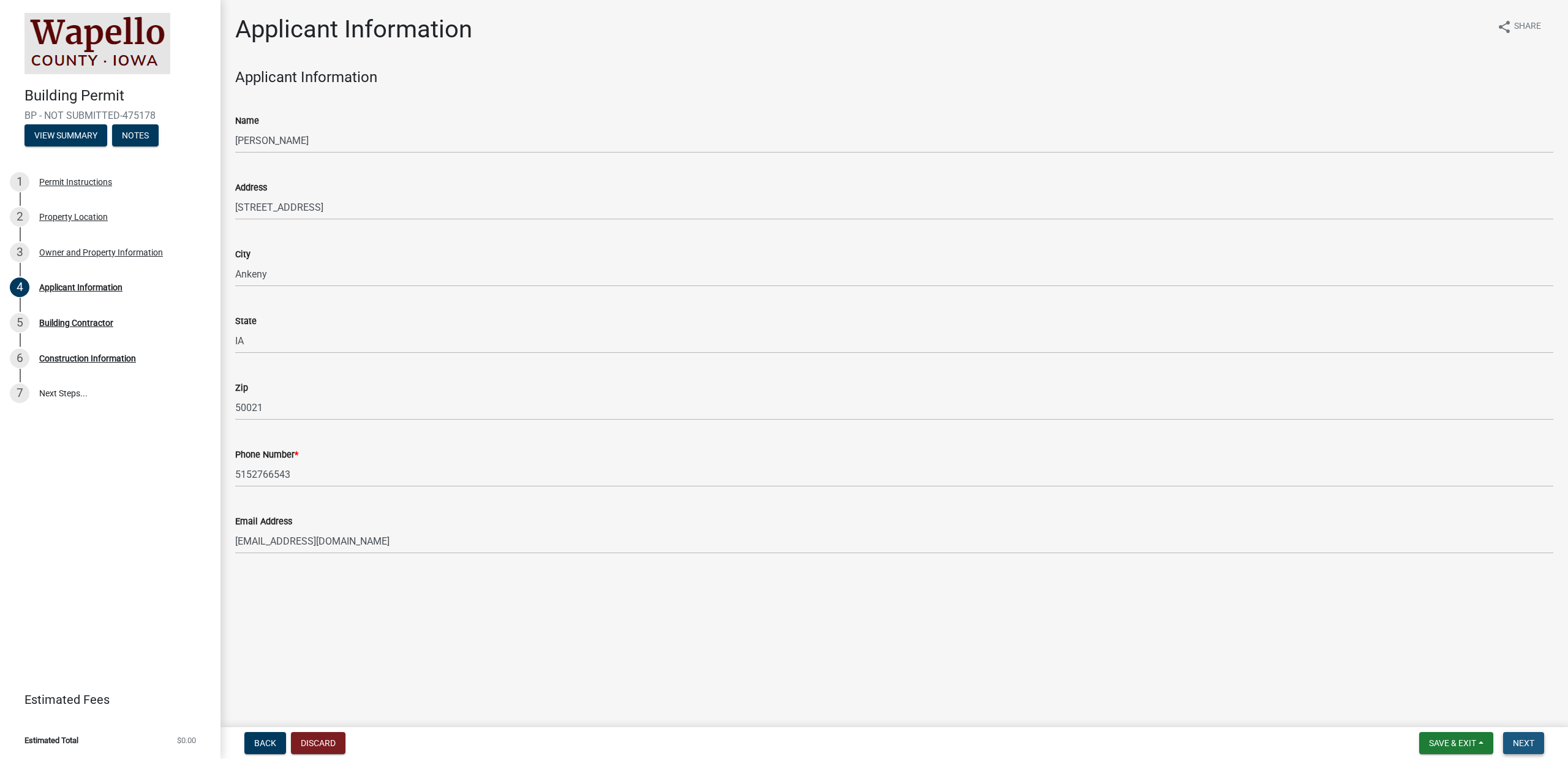
click at [1176, 586] on button "Next" at bounding box center [1524, 742] width 41 height 22
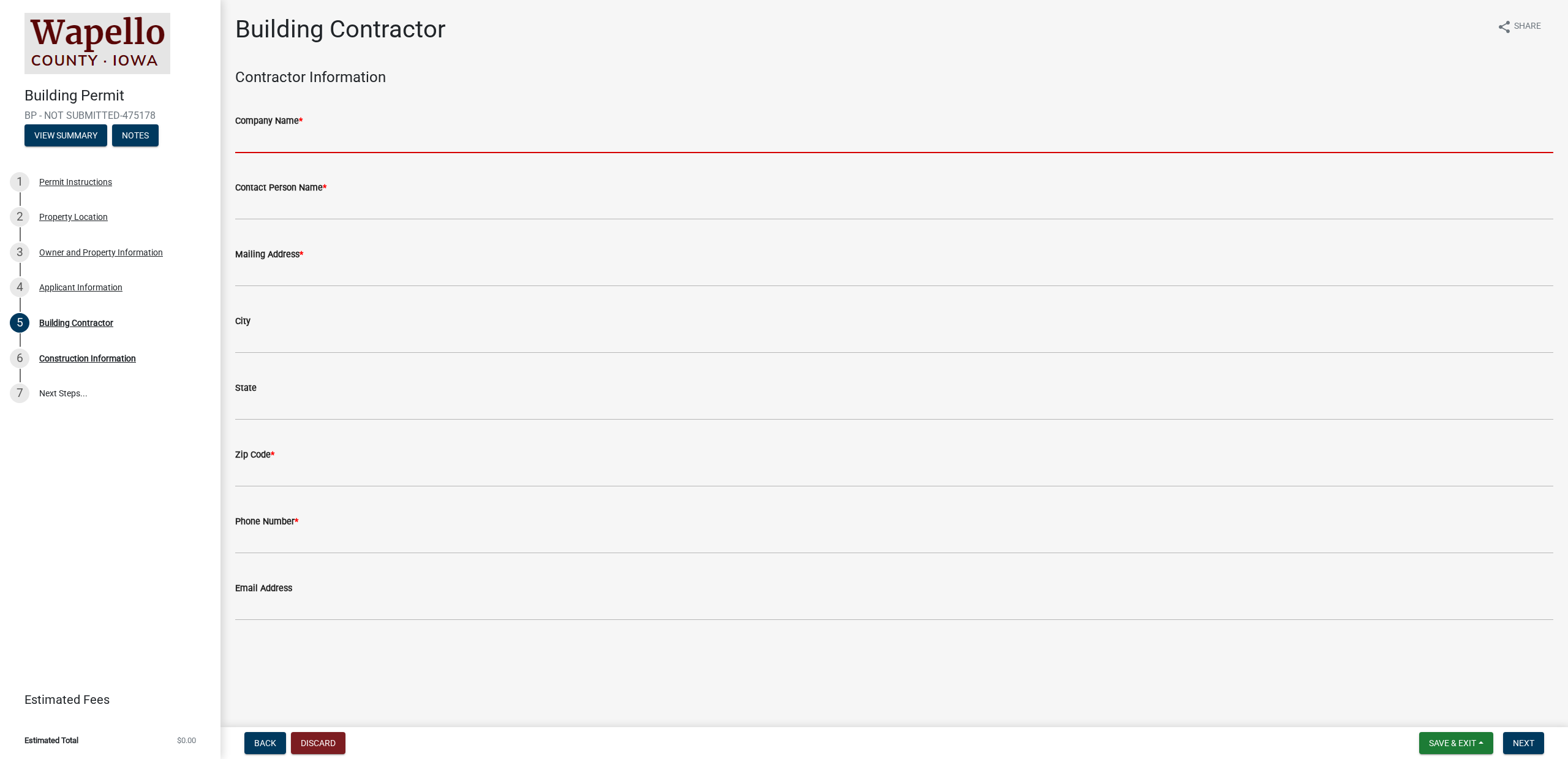
click at [469, 148] on input "Company Name *" at bounding box center [894, 140] width 1318 height 25
type input "Purelight Power"
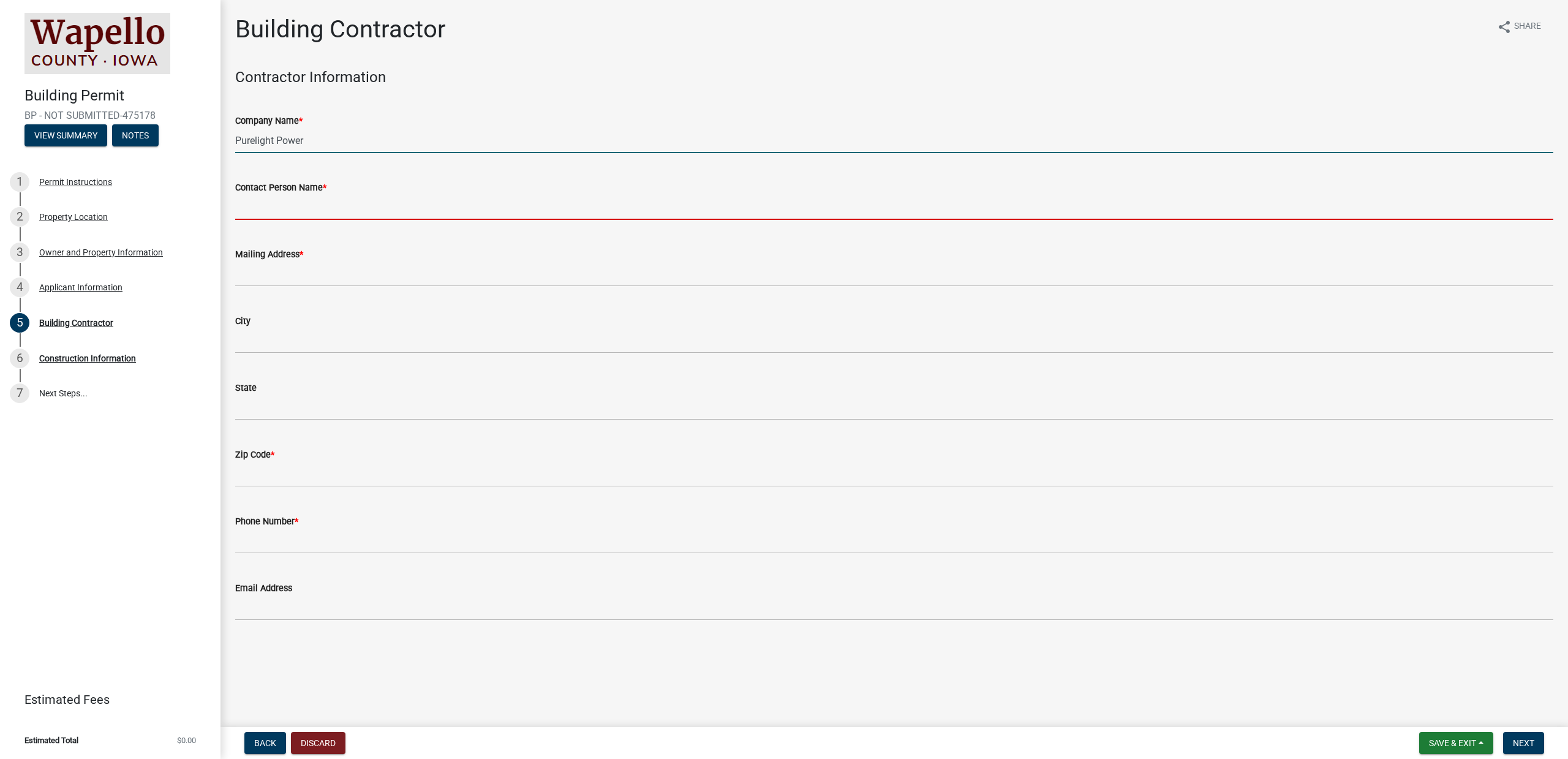
type input "[PERSON_NAME]"
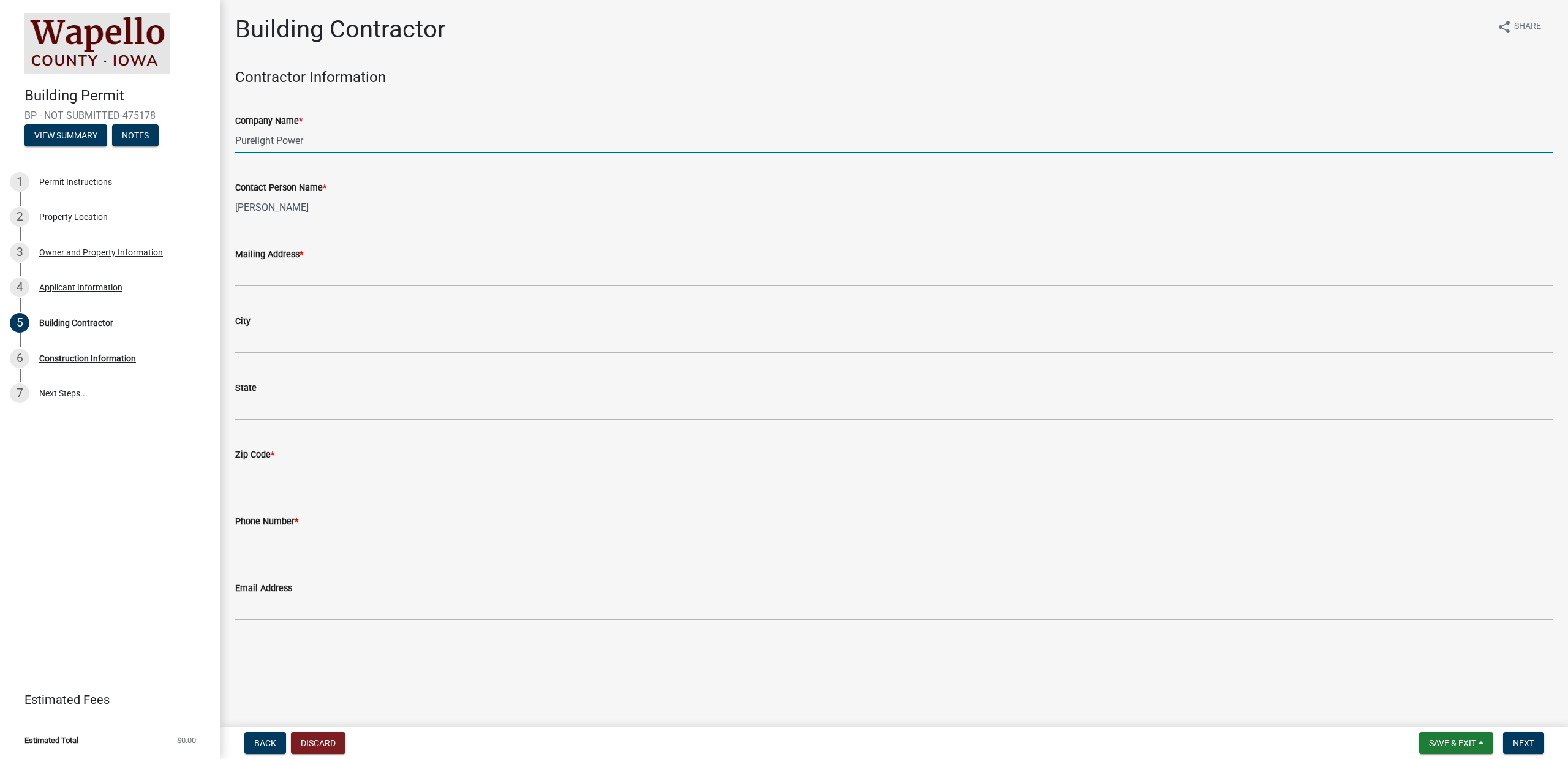
type input "[STREET_ADDRESS]"
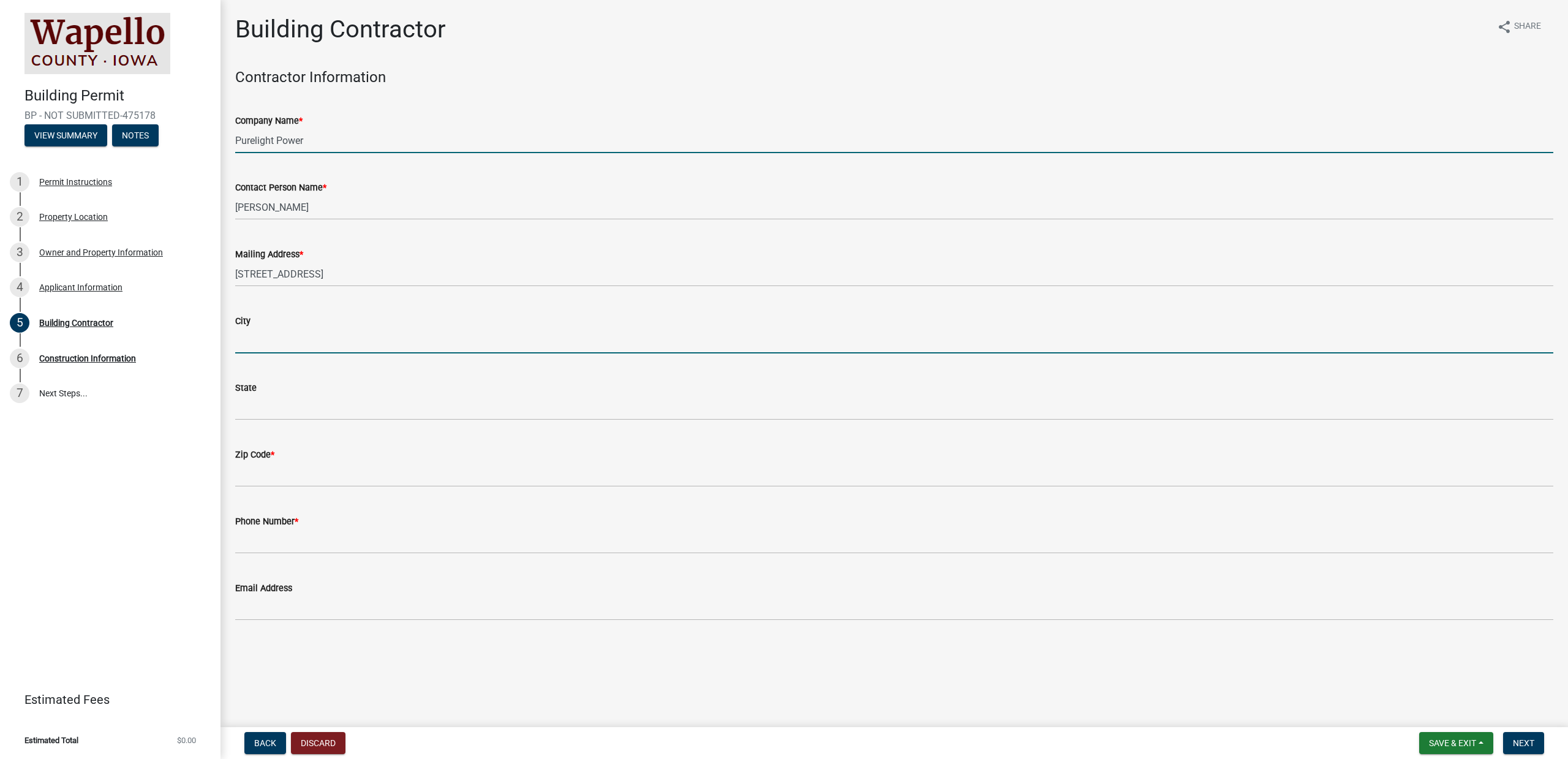
type input "Ankeny"
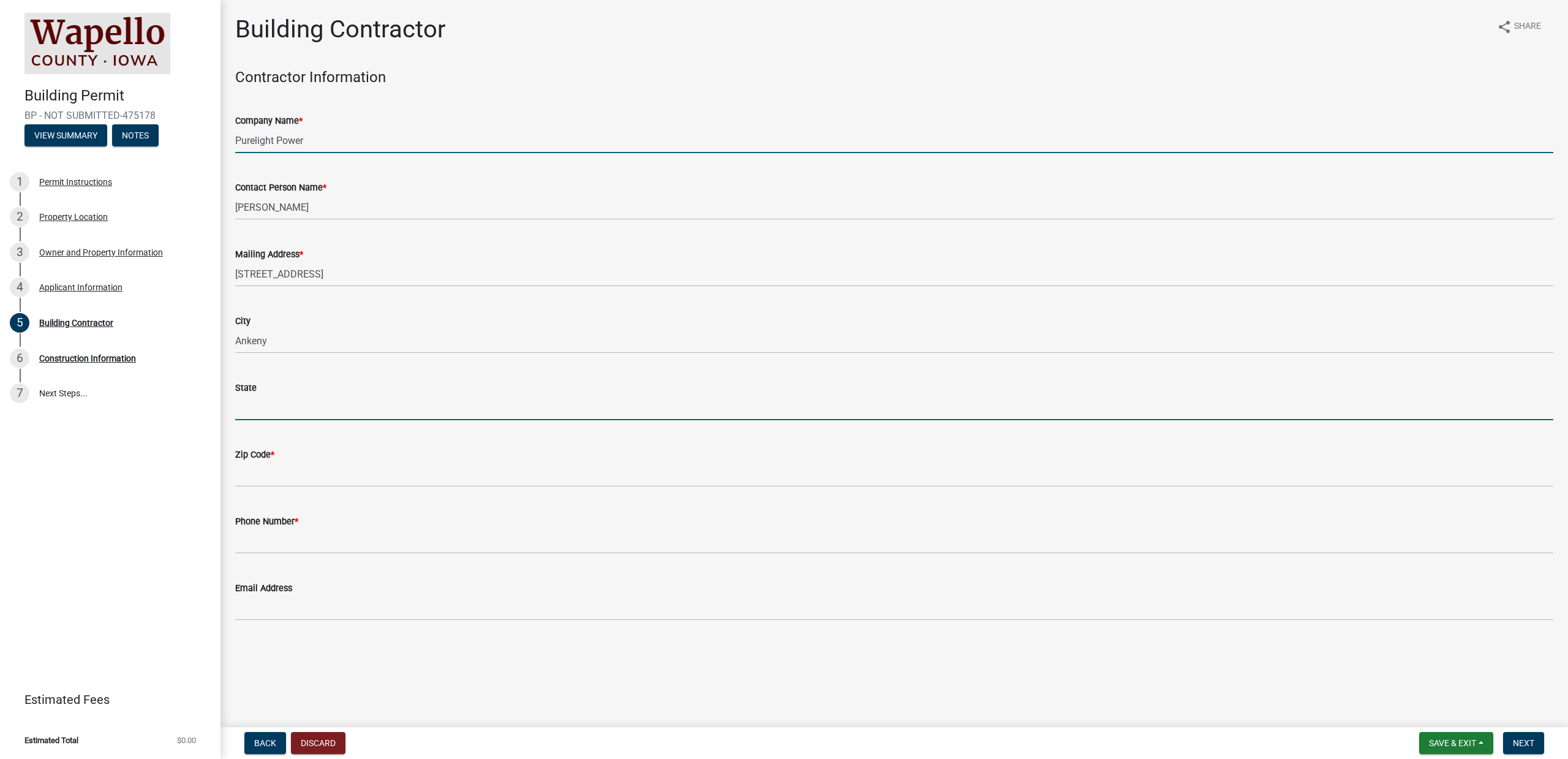
type input "IA"
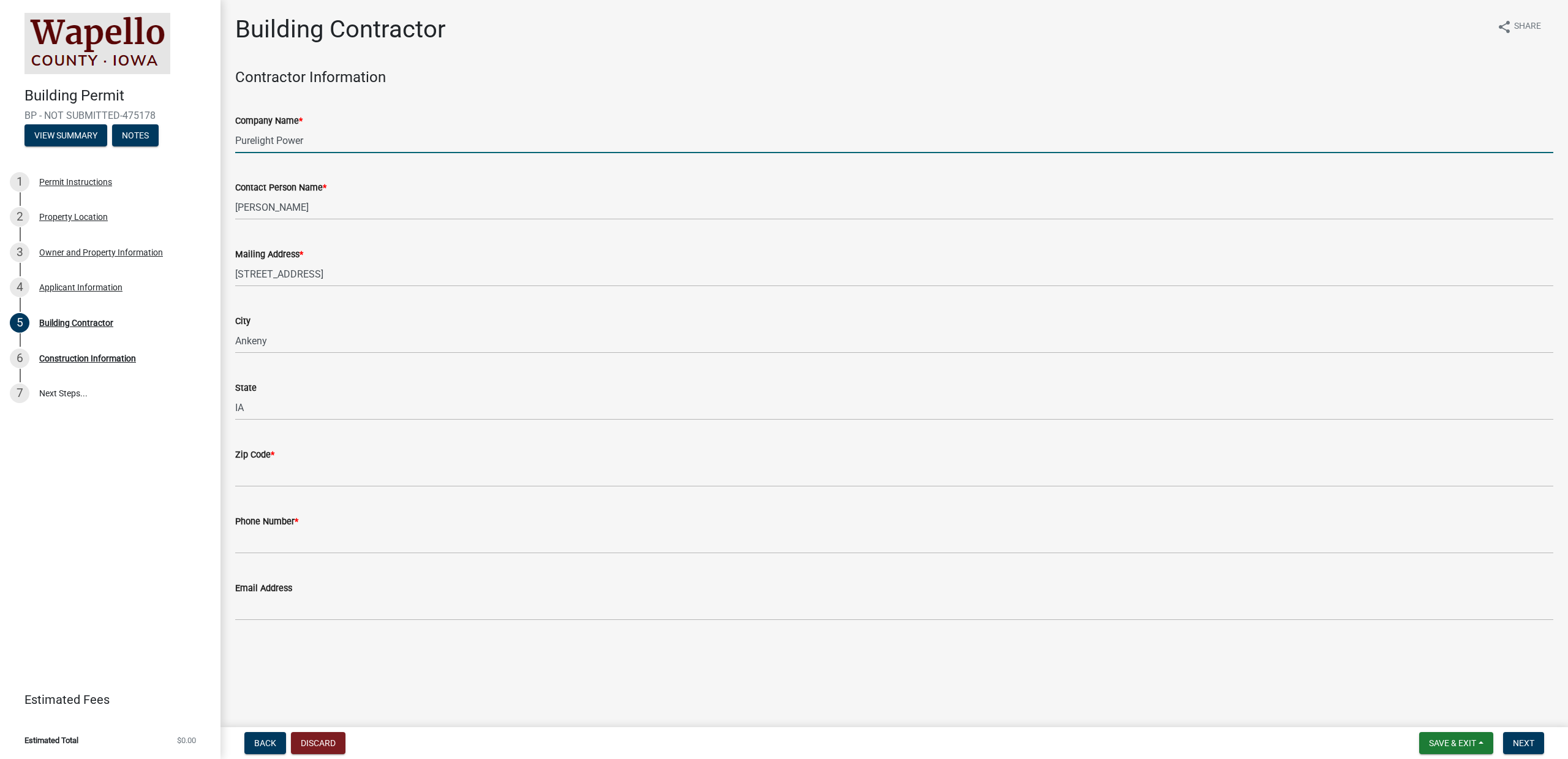
type input "50021"
type input "[EMAIL_ADDRESS][DOMAIN_NAME]"
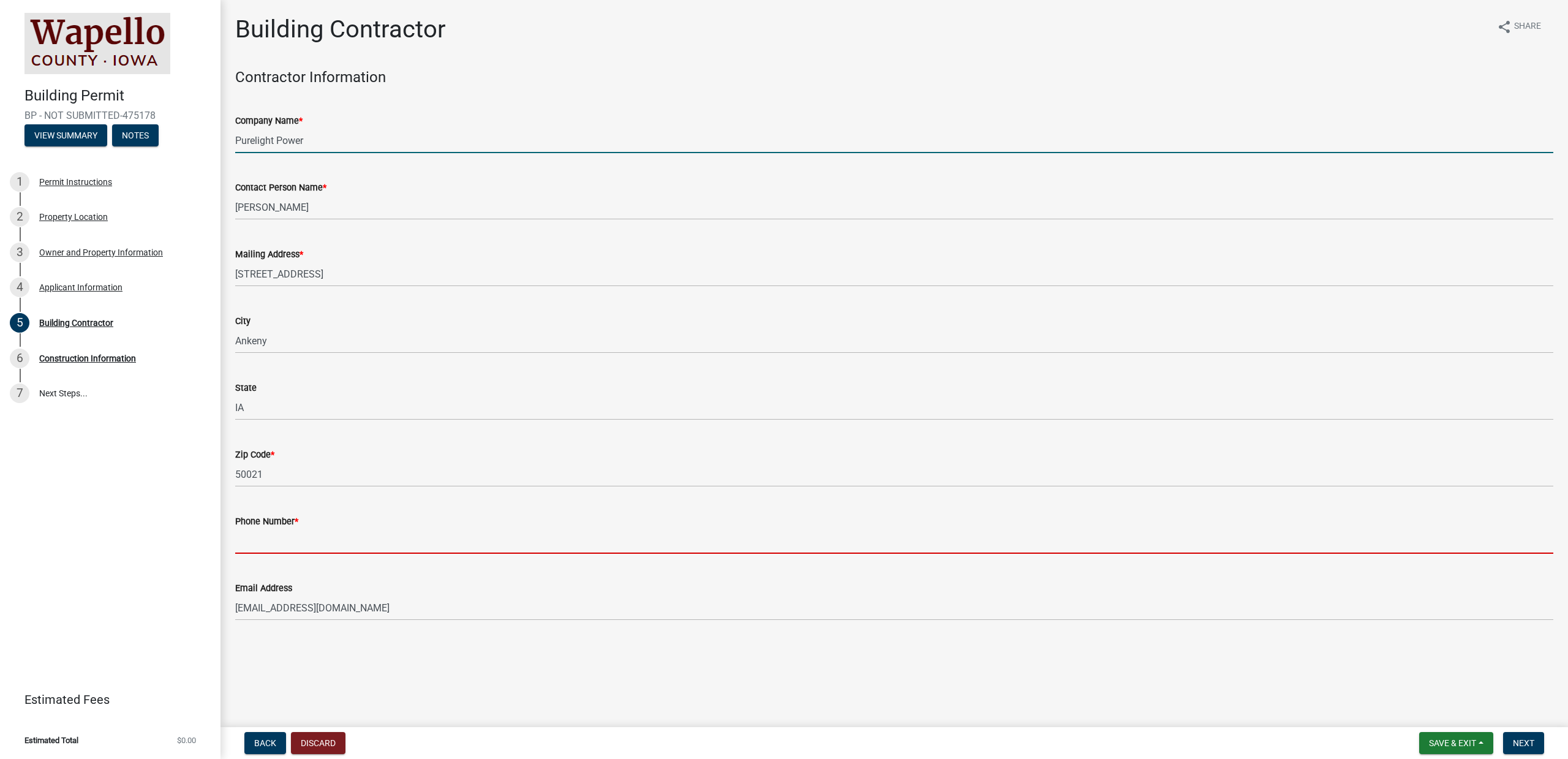
click at [342, 537] on input "Phone Number *" at bounding box center [894, 541] width 1318 height 25
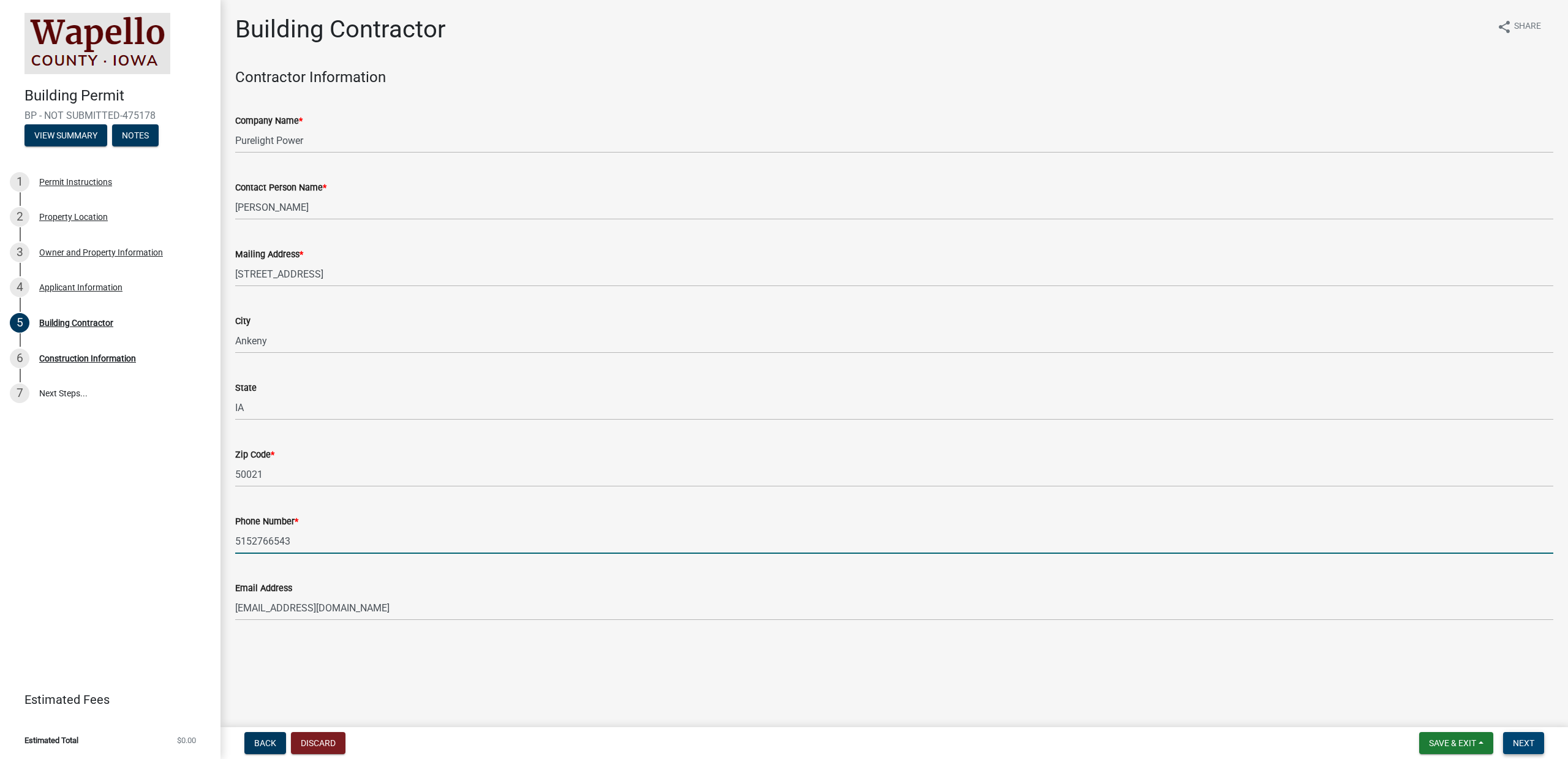
type input "5152766543"
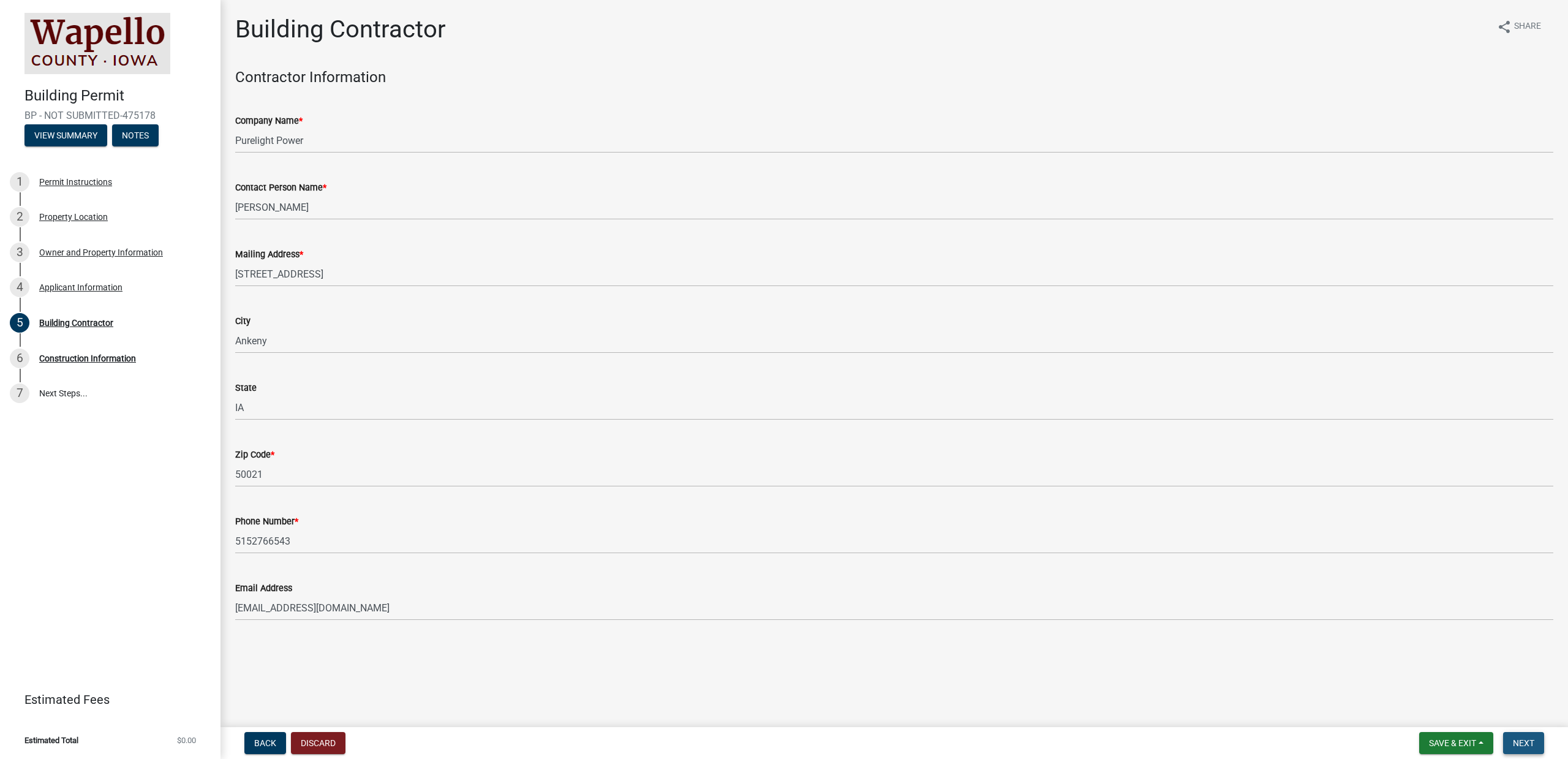
click at [1176, 586] on span "Next" at bounding box center [1523, 743] width 21 height 10
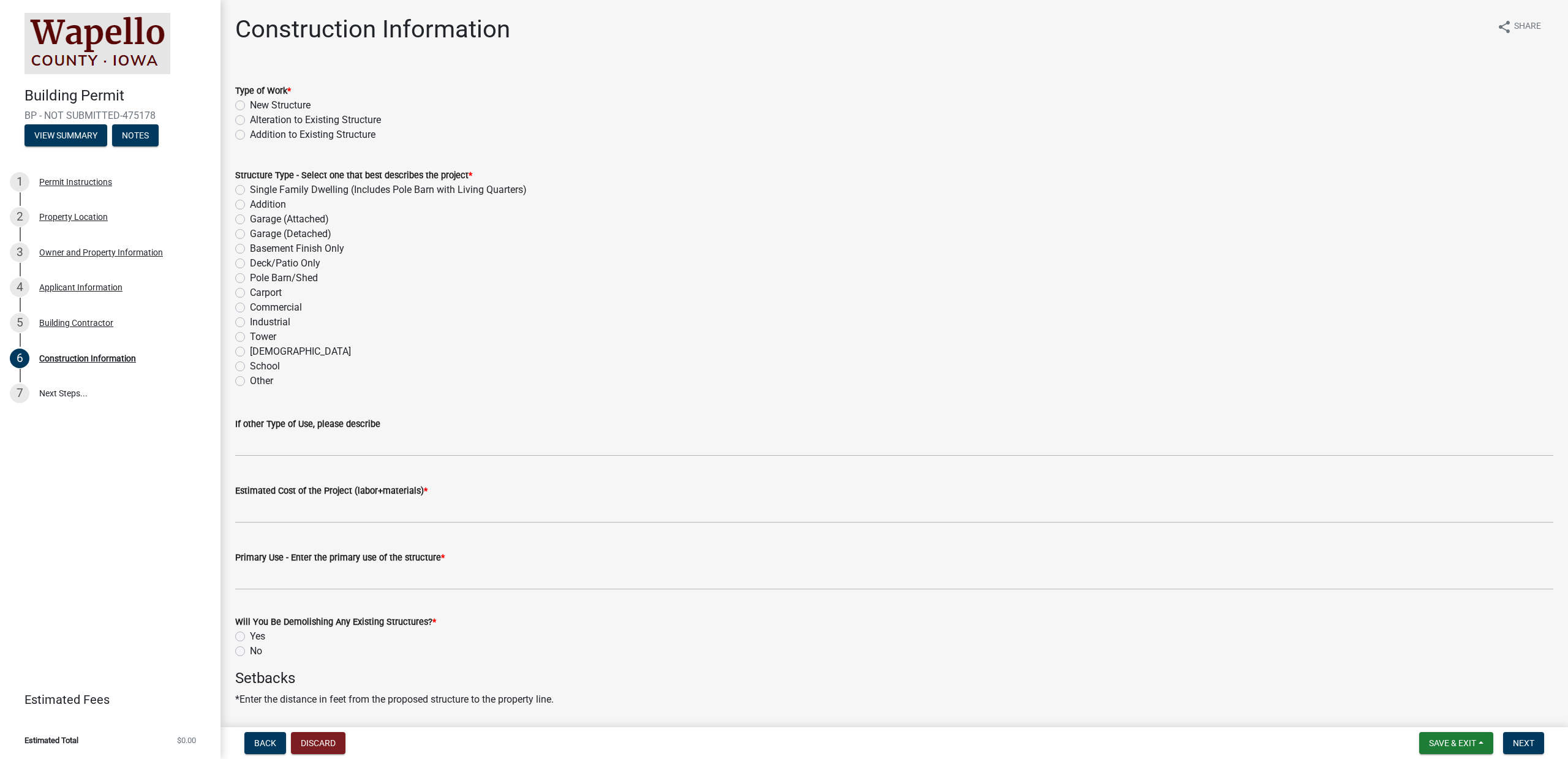
click at [276, 123] on label "Alteration to Existing Structure" at bounding box center [315, 120] width 131 height 15
click at [258, 121] on input "Alteration to Existing Structure" at bounding box center [254, 117] width 8 height 8
radio input "true"
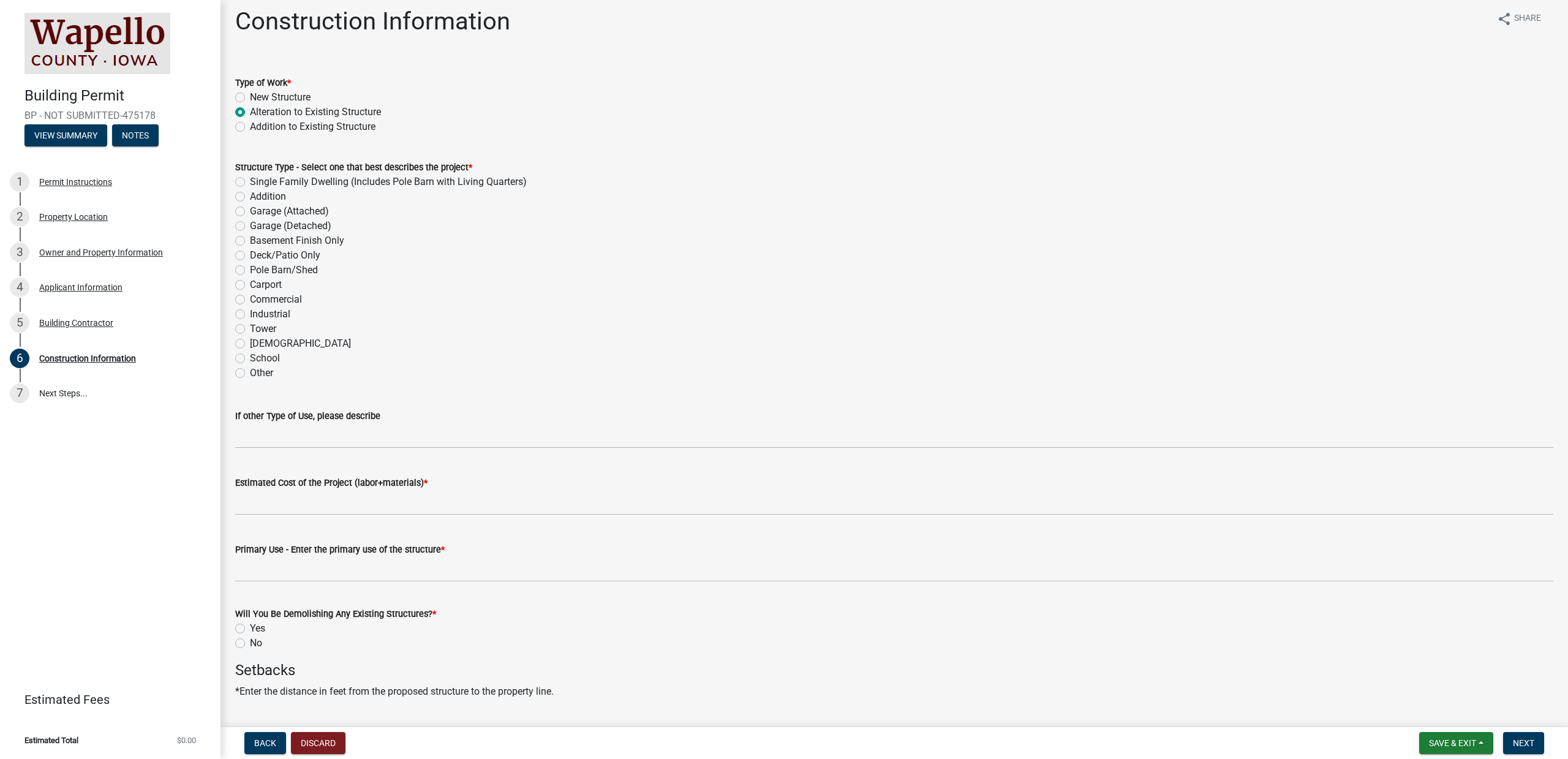
click at [250, 373] on label "Other" at bounding box center [261, 373] width 23 height 15
click at [250, 373] on input "Other" at bounding box center [254, 370] width 8 height 8
radio input "true"
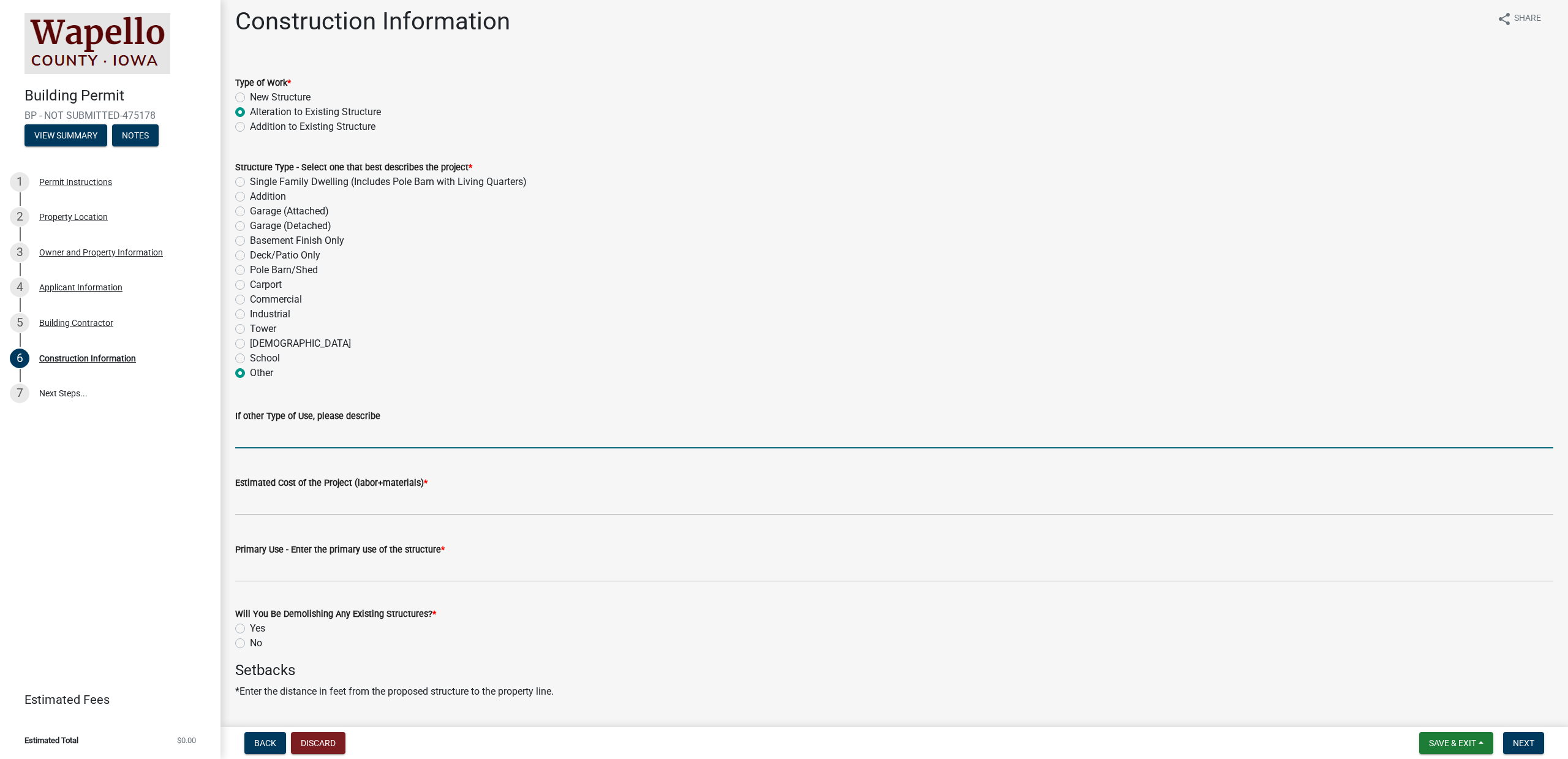
click at [311, 441] on input "If other Type of Use, please describe" at bounding box center [894, 436] width 1318 height 25
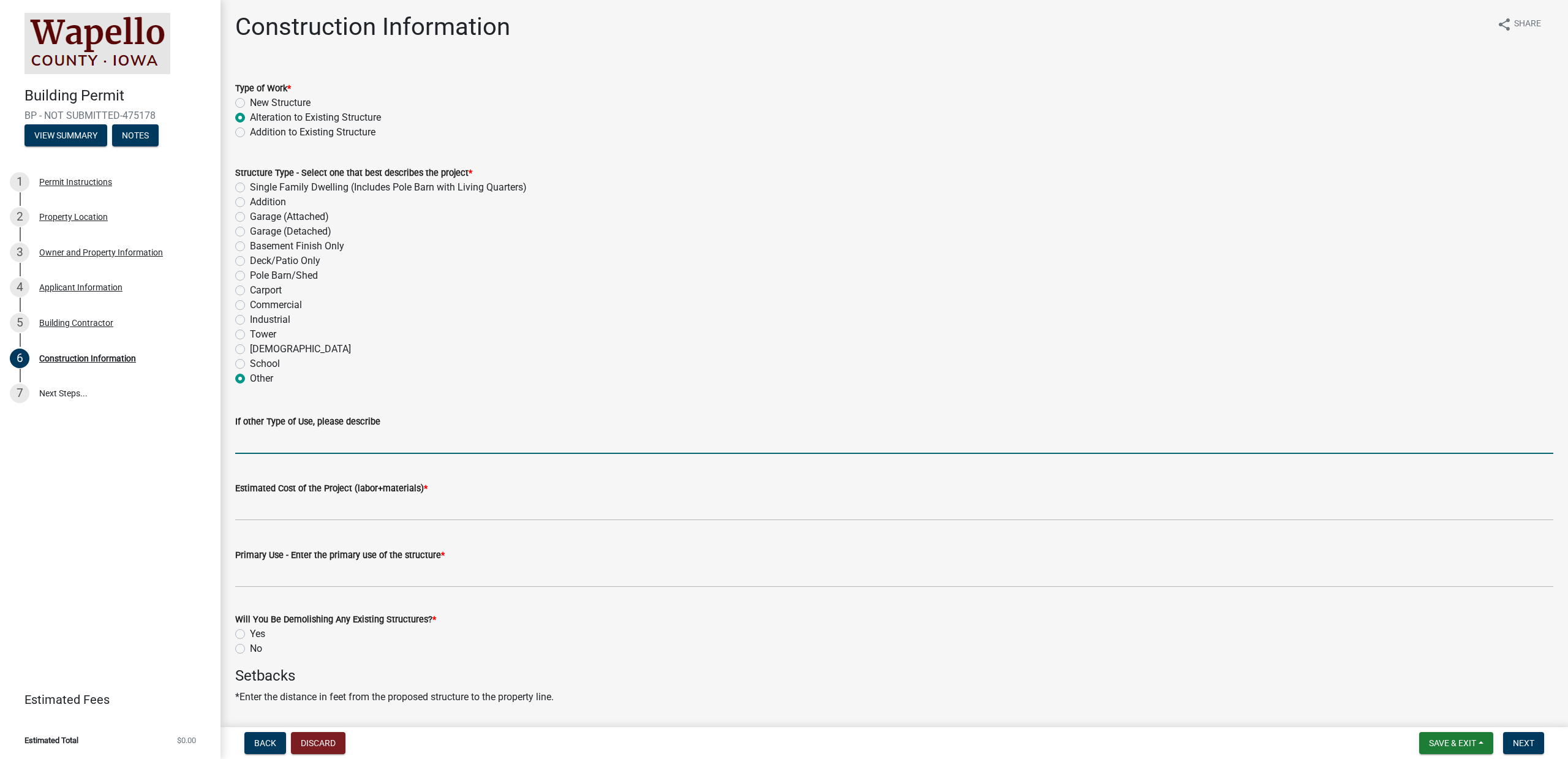
scroll to position [5, 0]
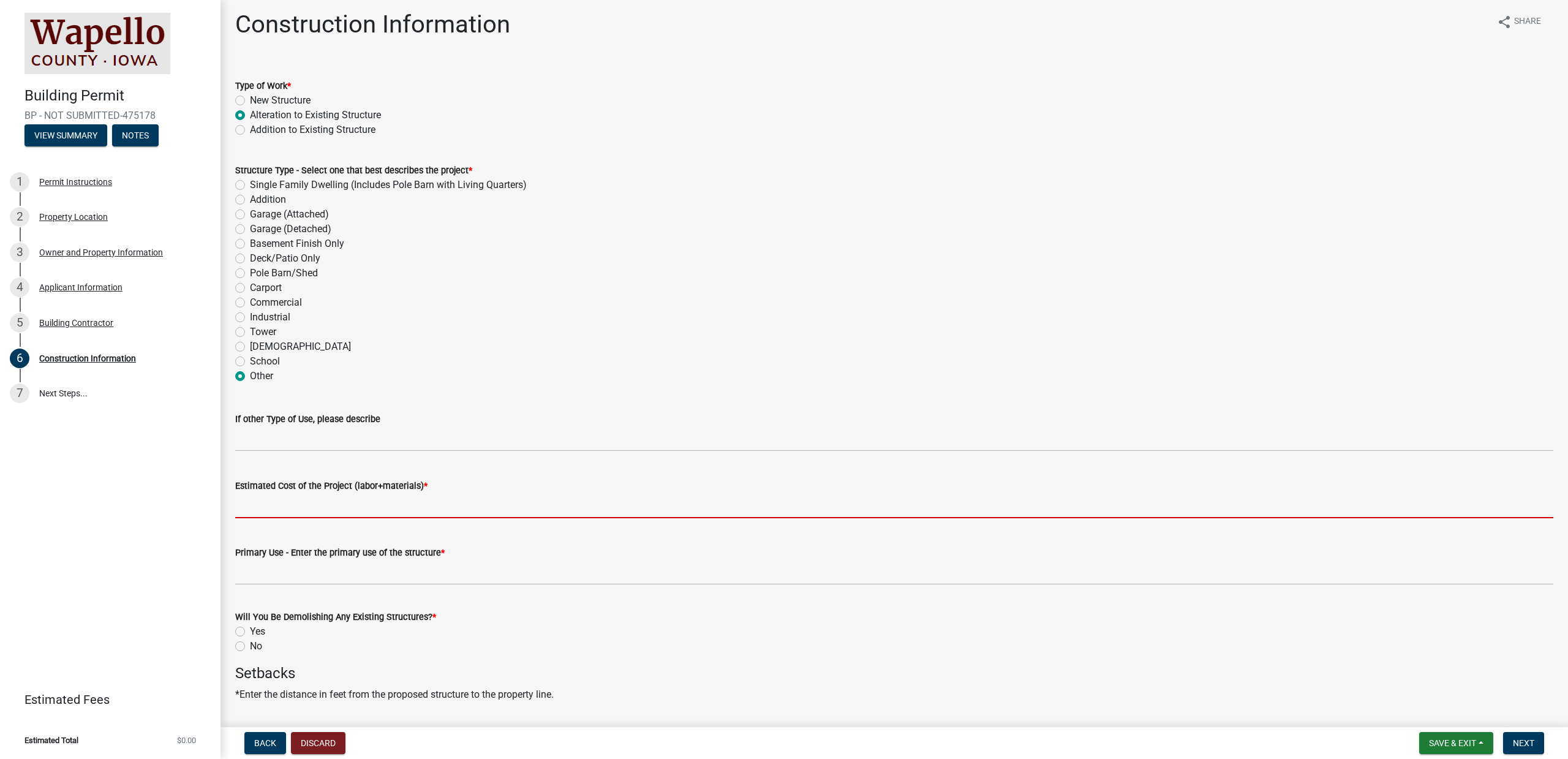
click at [330, 509] on input "Estimated Cost of the Project (labor+materials) *" at bounding box center [894, 506] width 1318 height 25
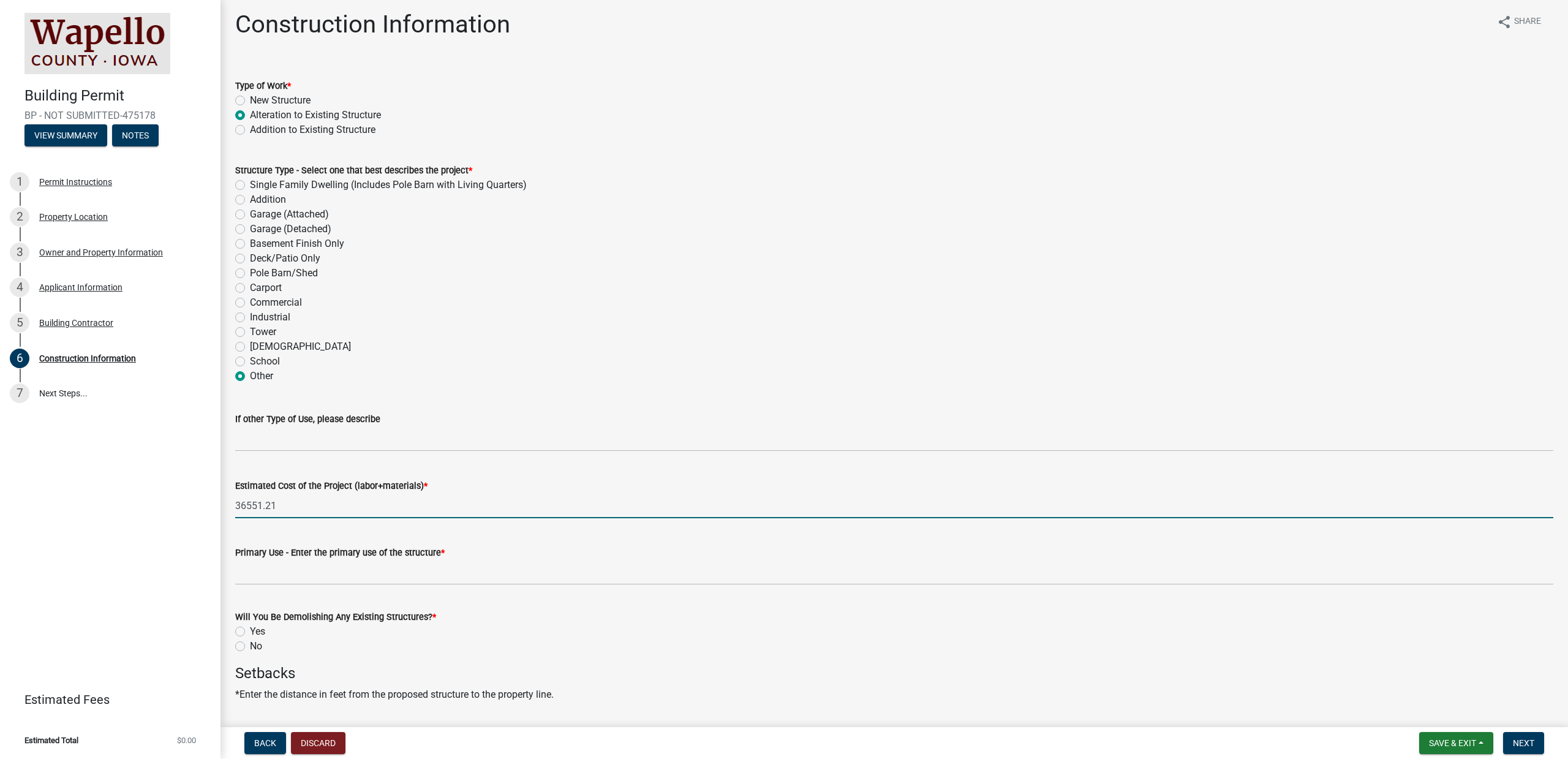
type input "36551.21"
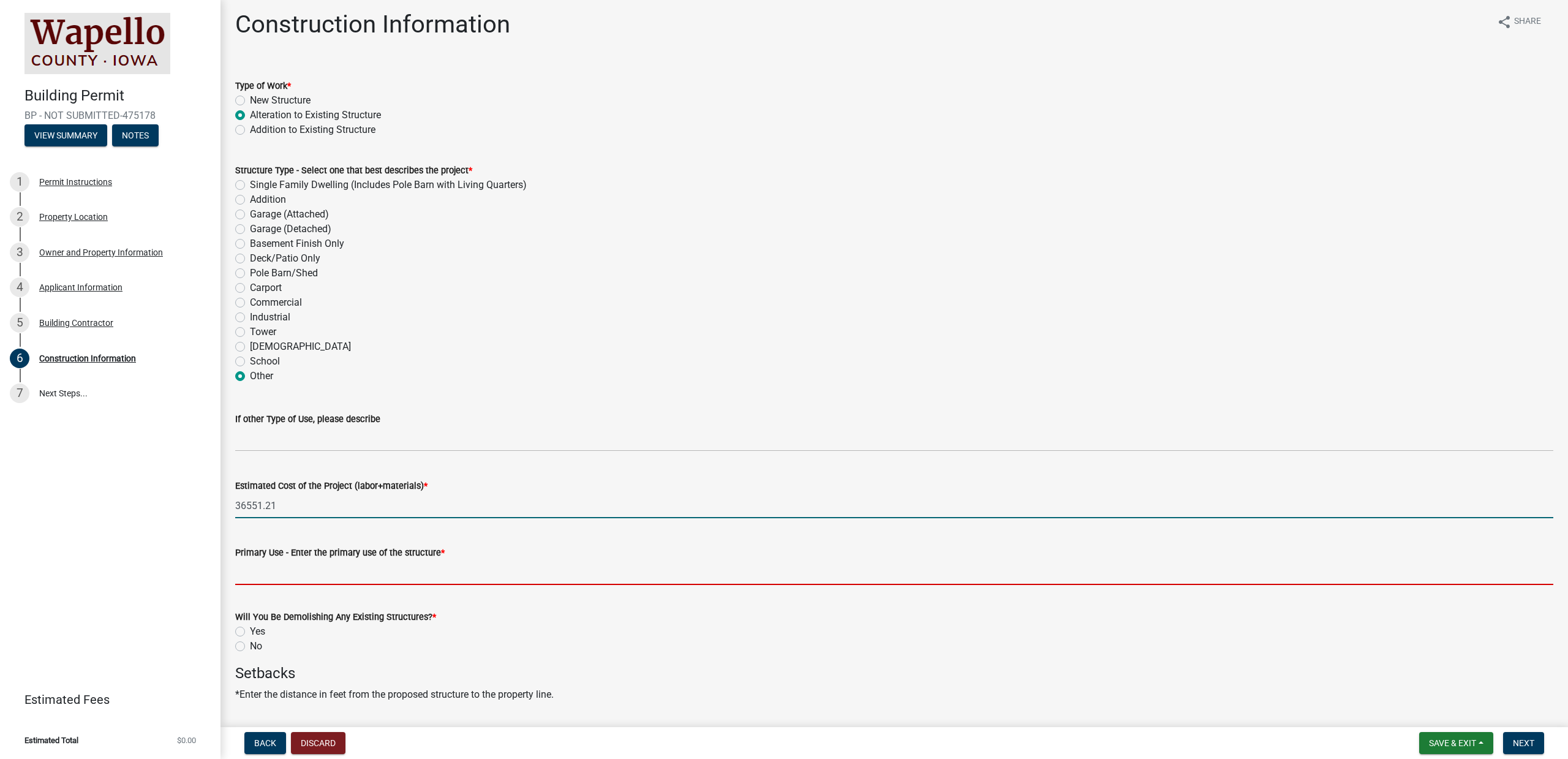
click at [359, 569] on input "Primary Use - Enter the primary use of the structure *" at bounding box center [894, 573] width 1318 height 25
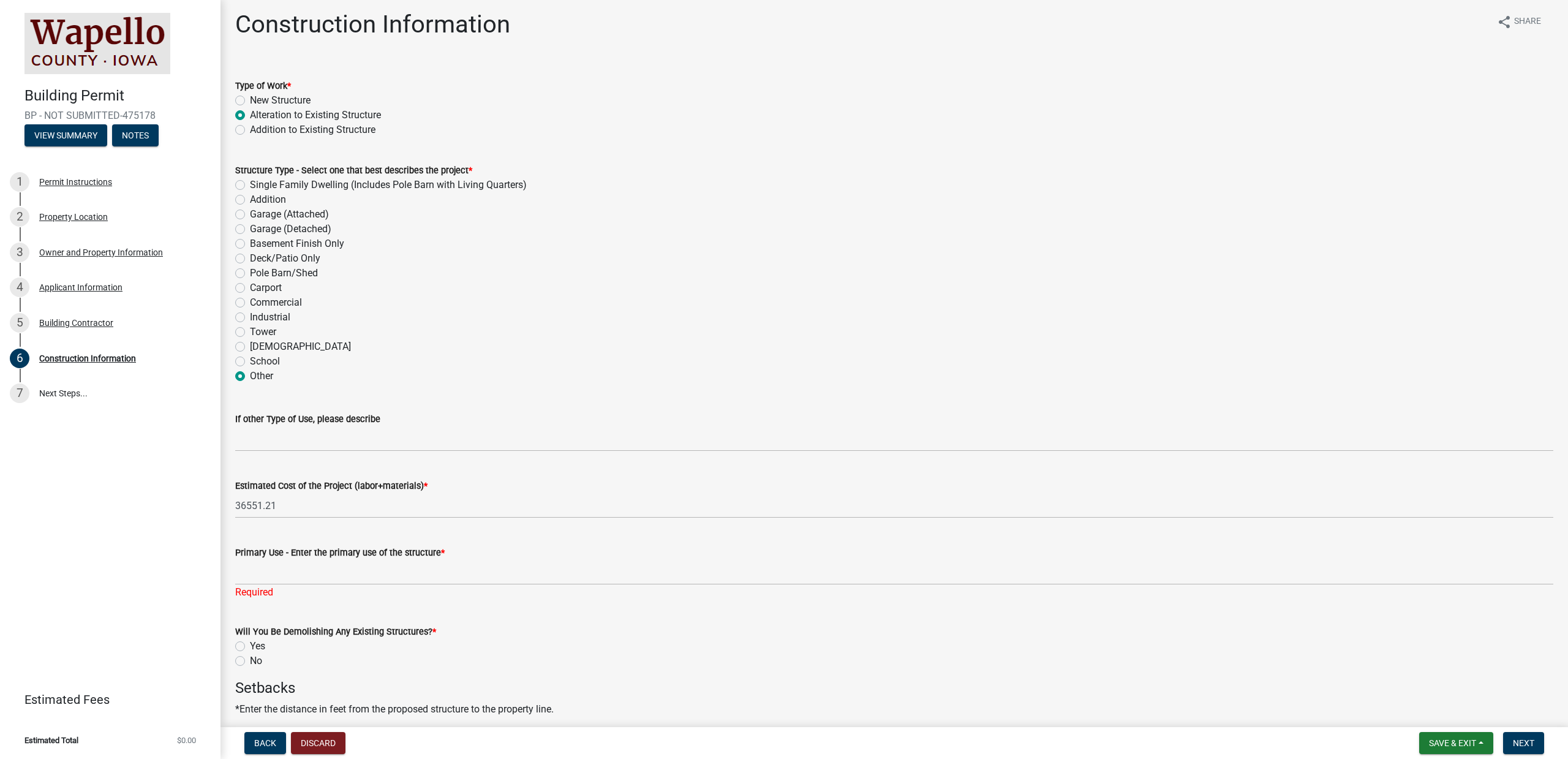
click at [357, 455] on wm-data-entity-input "If other Type of Use, please describe" at bounding box center [894, 427] width 1318 height 67
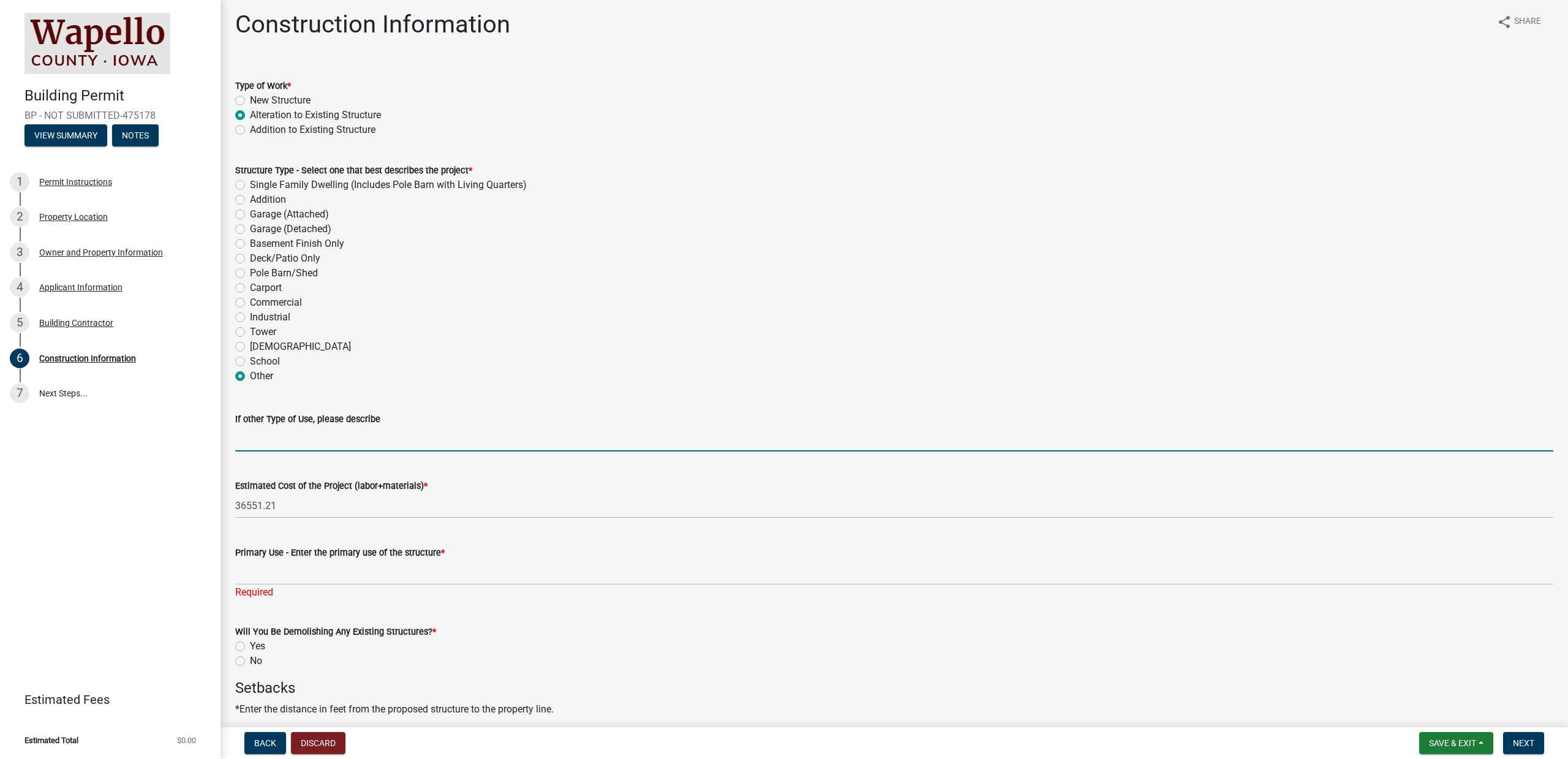
click at [349, 448] on input "If other Type of Use, please describe" at bounding box center [894, 439] width 1318 height 25
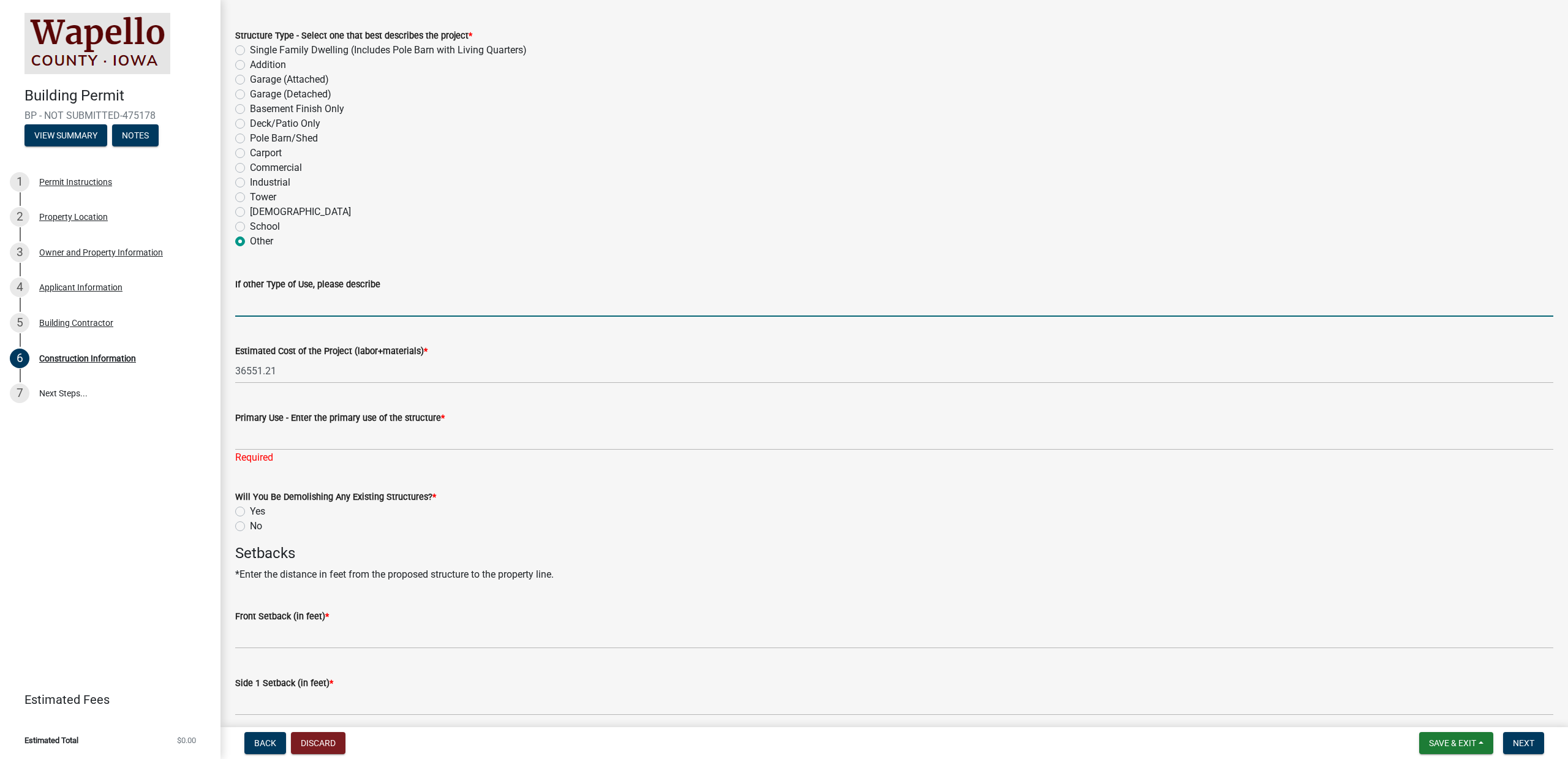
scroll to position [204, 0]
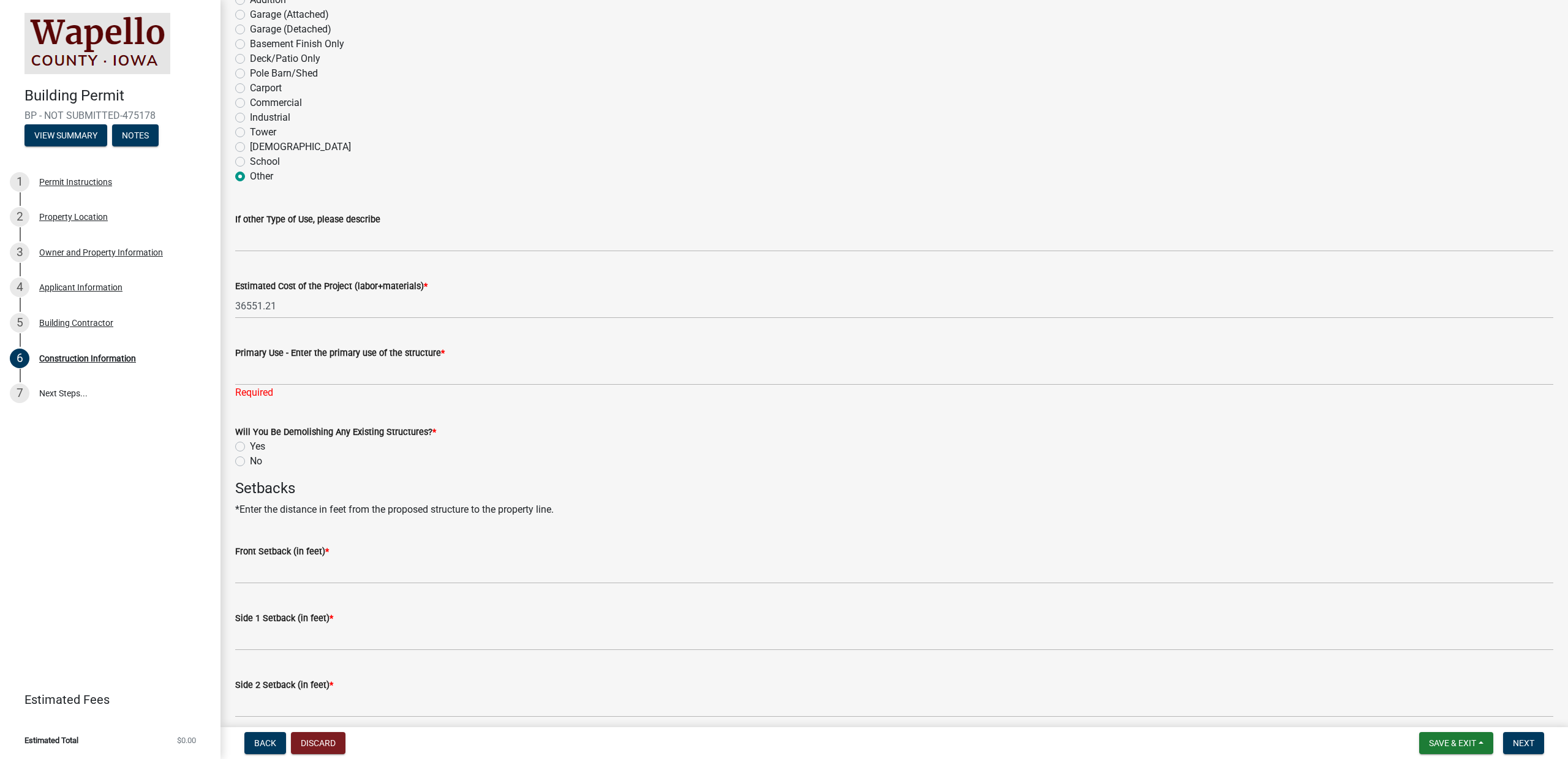
click at [250, 457] on label "No" at bounding box center [256, 461] width 12 height 15
click at [250, 457] on input "No" at bounding box center [254, 458] width 8 height 8
radio input "true"
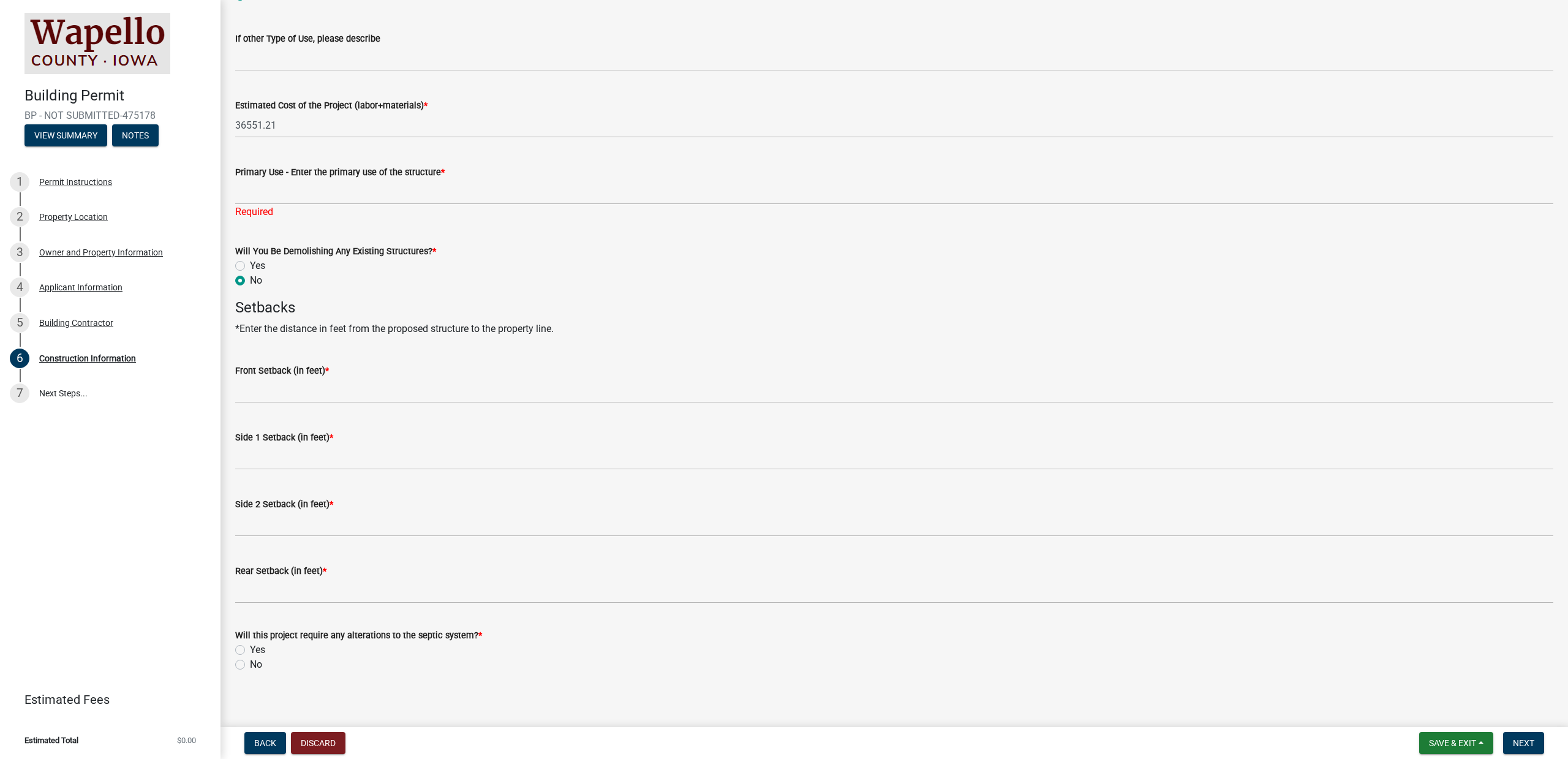
scroll to position [394, 0]
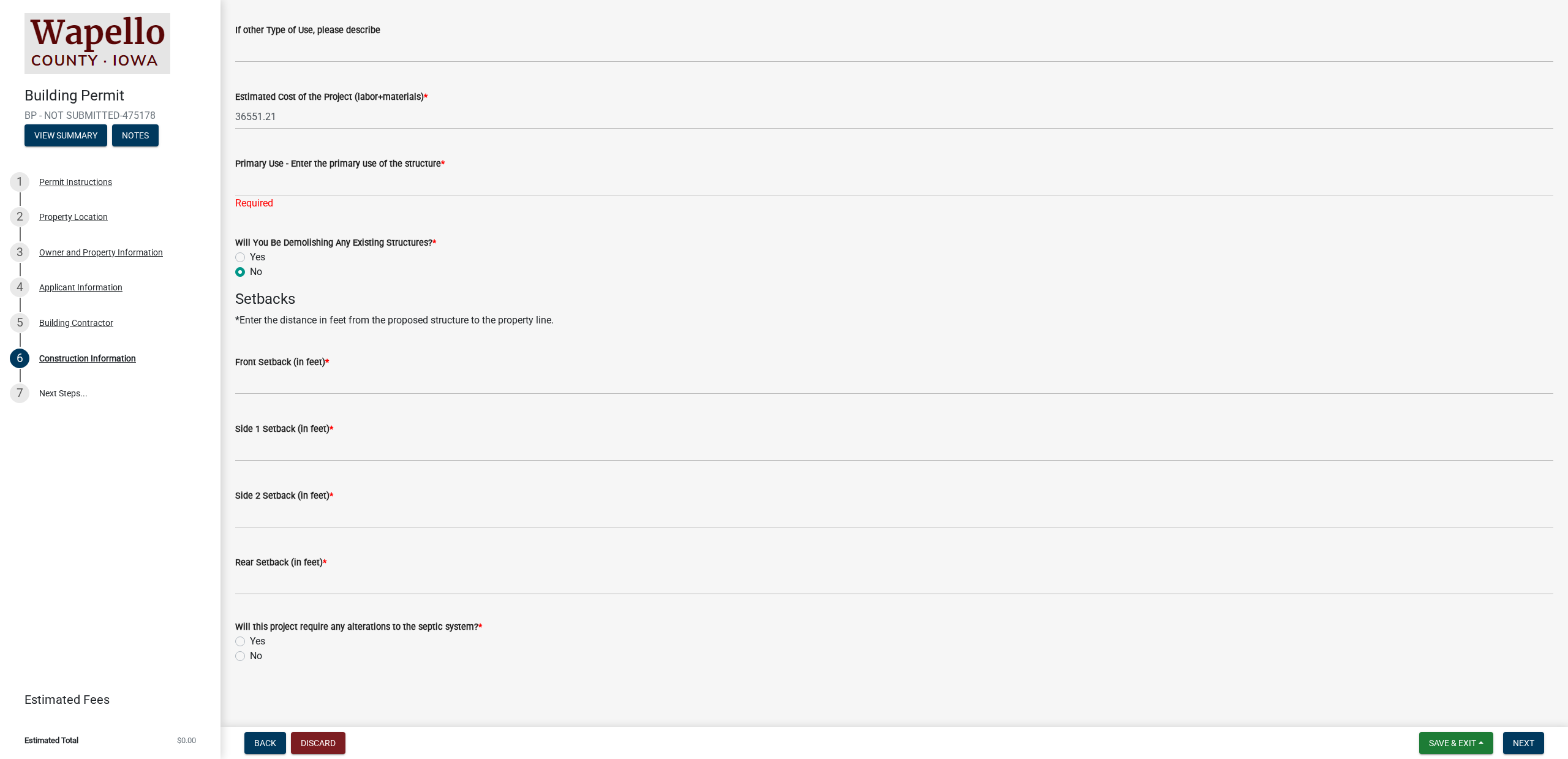
click at [244, 586] on div "No" at bounding box center [894, 656] width 1318 height 15
click at [245, 586] on div "No" at bounding box center [894, 656] width 1318 height 15
drag, startPoint x: 241, startPoint y: 658, endPoint x: 222, endPoint y: 652, distance: 19.9
click at [250, 586] on label "No" at bounding box center [256, 656] width 12 height 15
click at [250, 586] on input "No" at bounding box center [254, 652] width 8 height 8
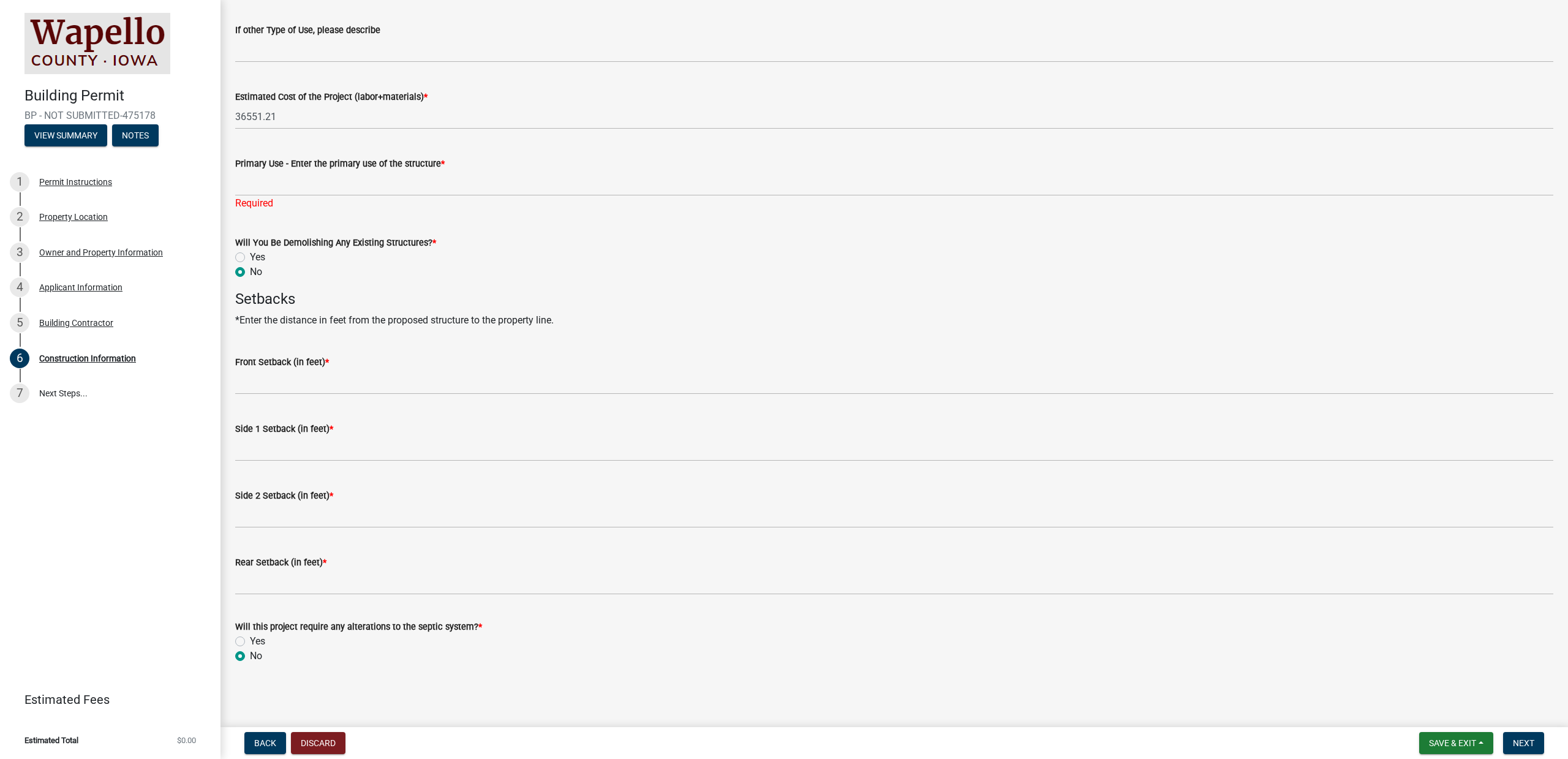
radio input "true"
